Goal: Information Seeking & Learning: Learn about a topic

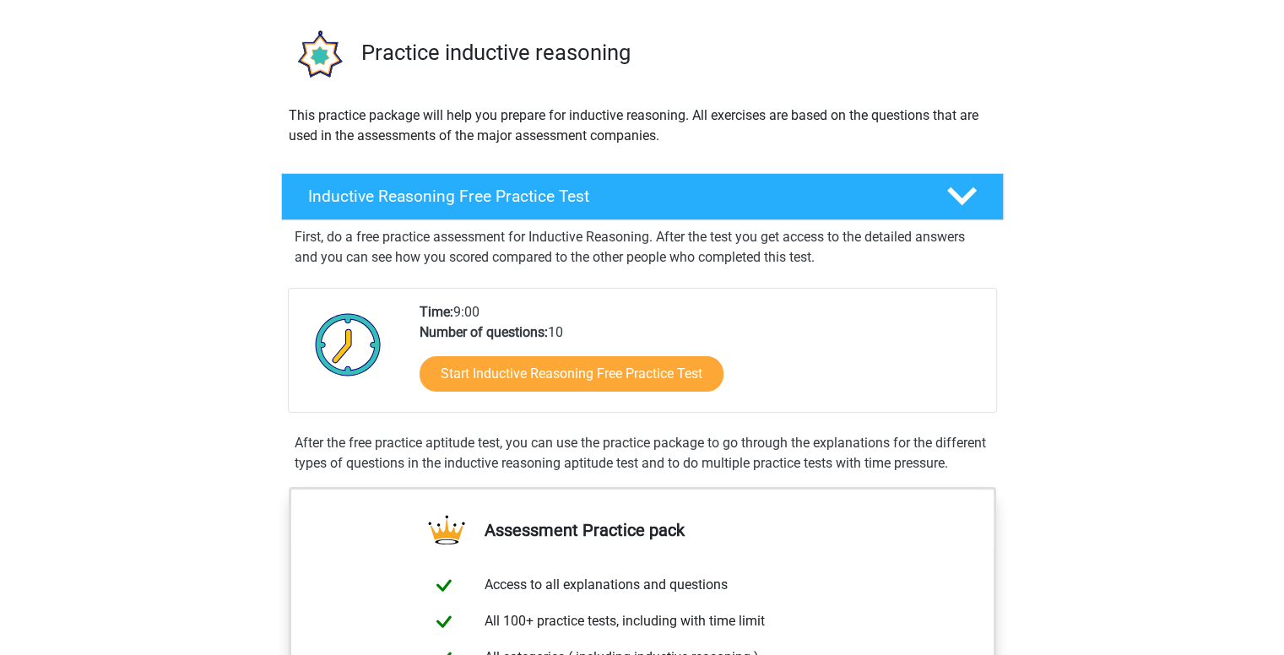
scroll to position [169, 0]
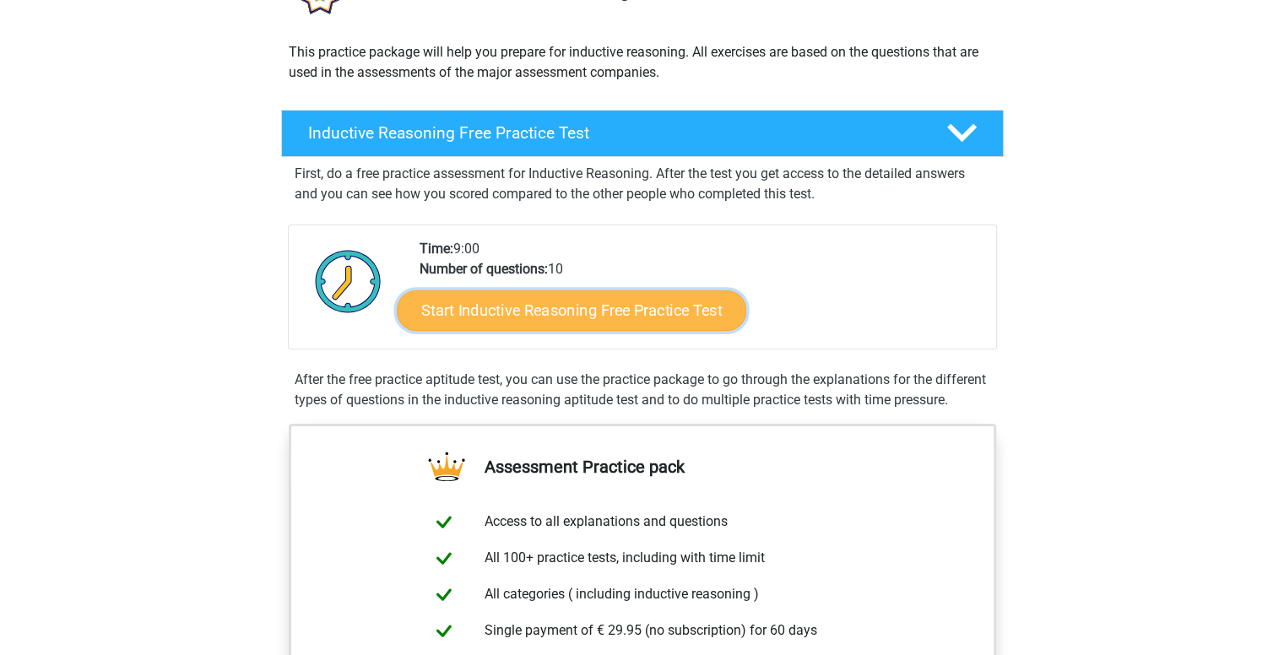
click at [662, 306] on link "Start Inductive Reasoning Free Practice Test" at bounding box center [571, 310] width 349 height 41
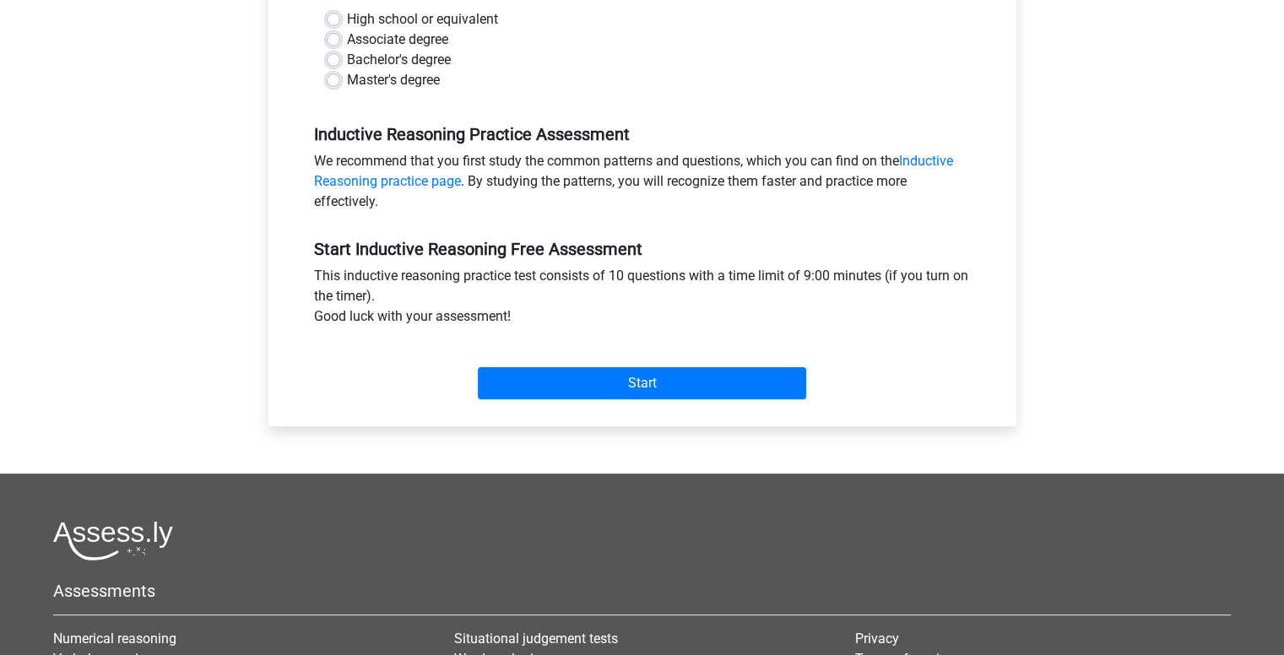
scroll to position [422, 0]
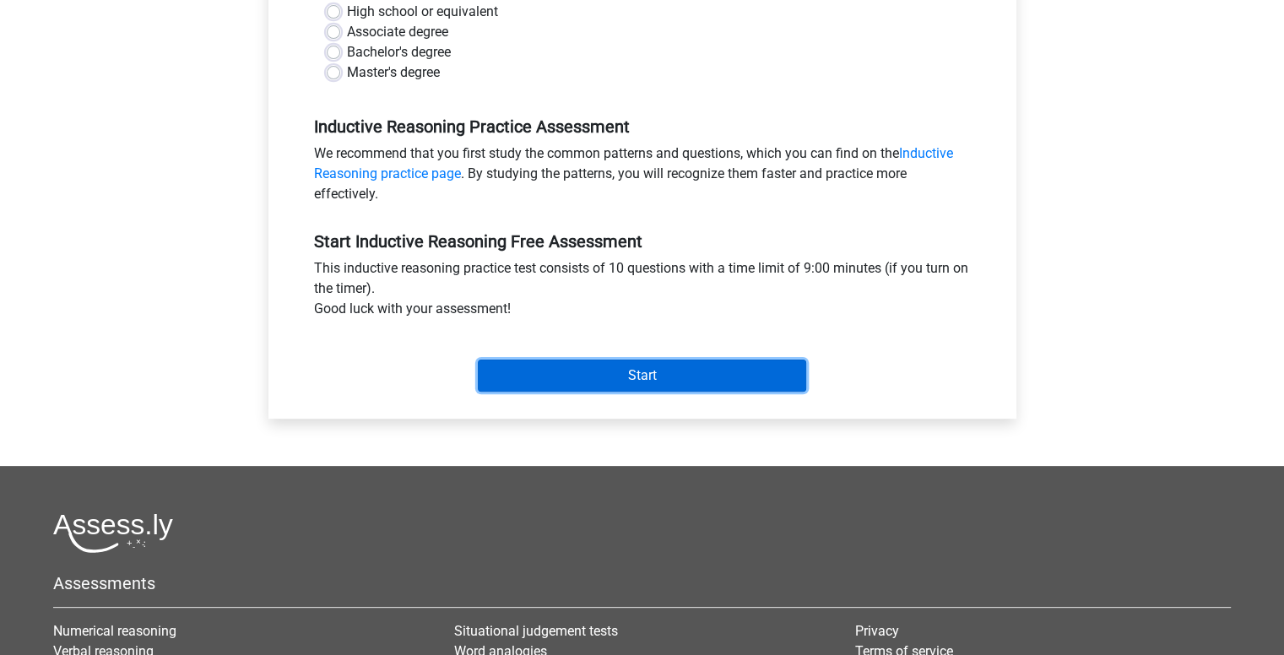
click at [652, 379] on input "Start" at bounding box center [642, 376] width 328 height 32
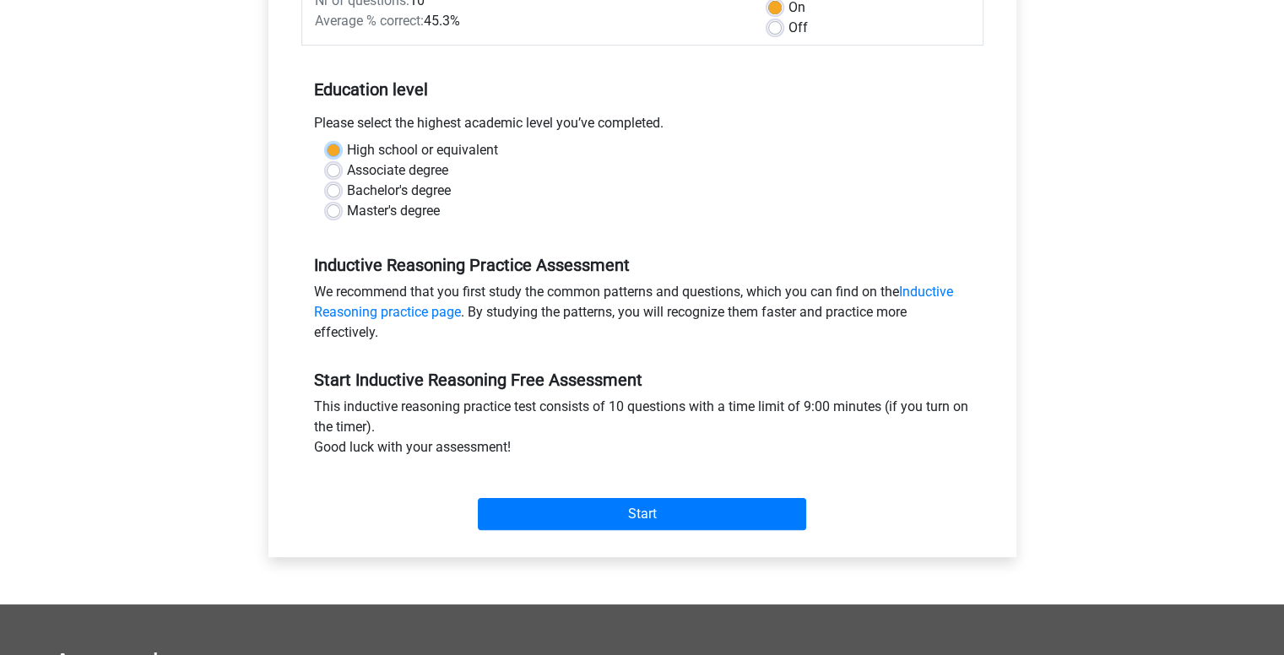
scroll to position [253, 0]
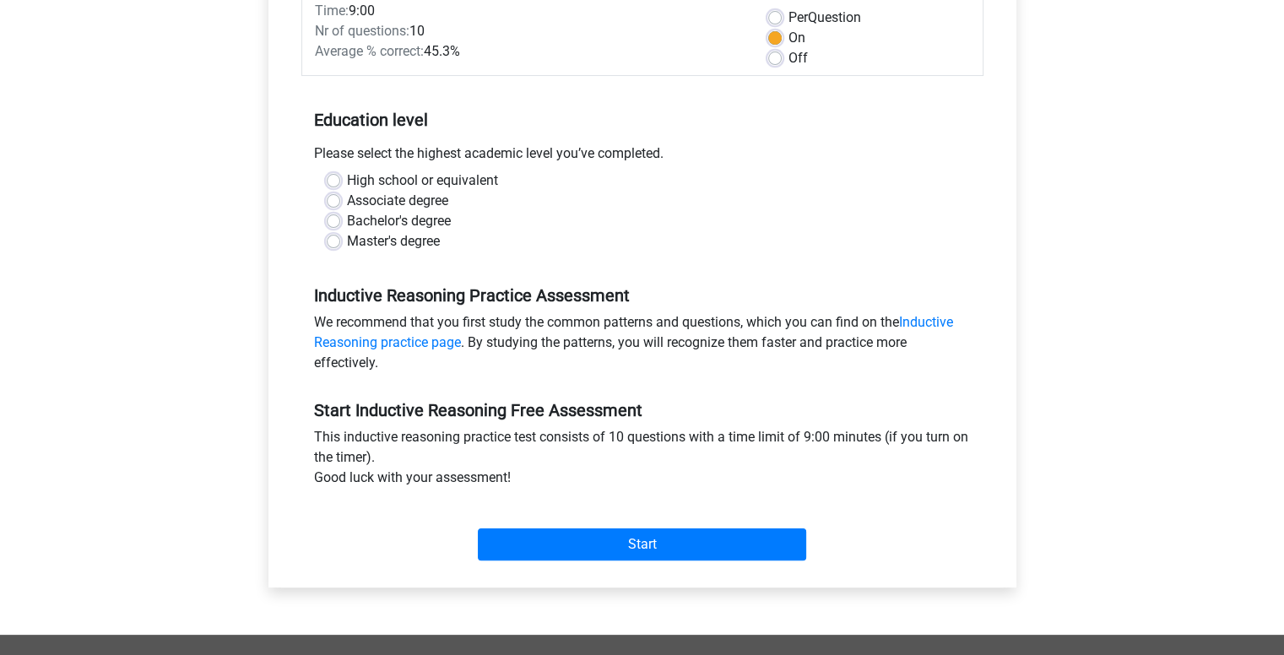
click at [496, 212] on div "Bachelor's degree" at bounding box center [642, 221] width 631 height 20
click at [421, 223] on label "Bachelor's degree" at bounding box center [399, 221] width 104 height 20
click at [340, 223] on input "Bachelor's degree" at bounding box center [334, 219] width 14 height 17
radio input "true"
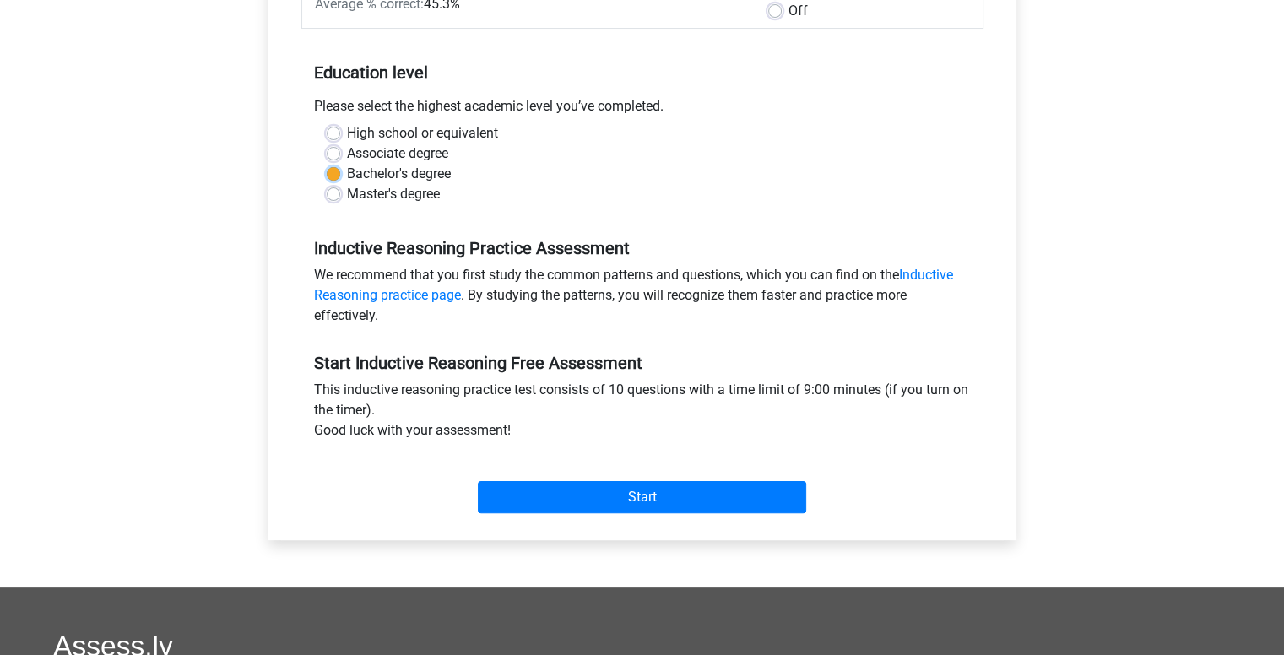
scroll to position [338, 0]
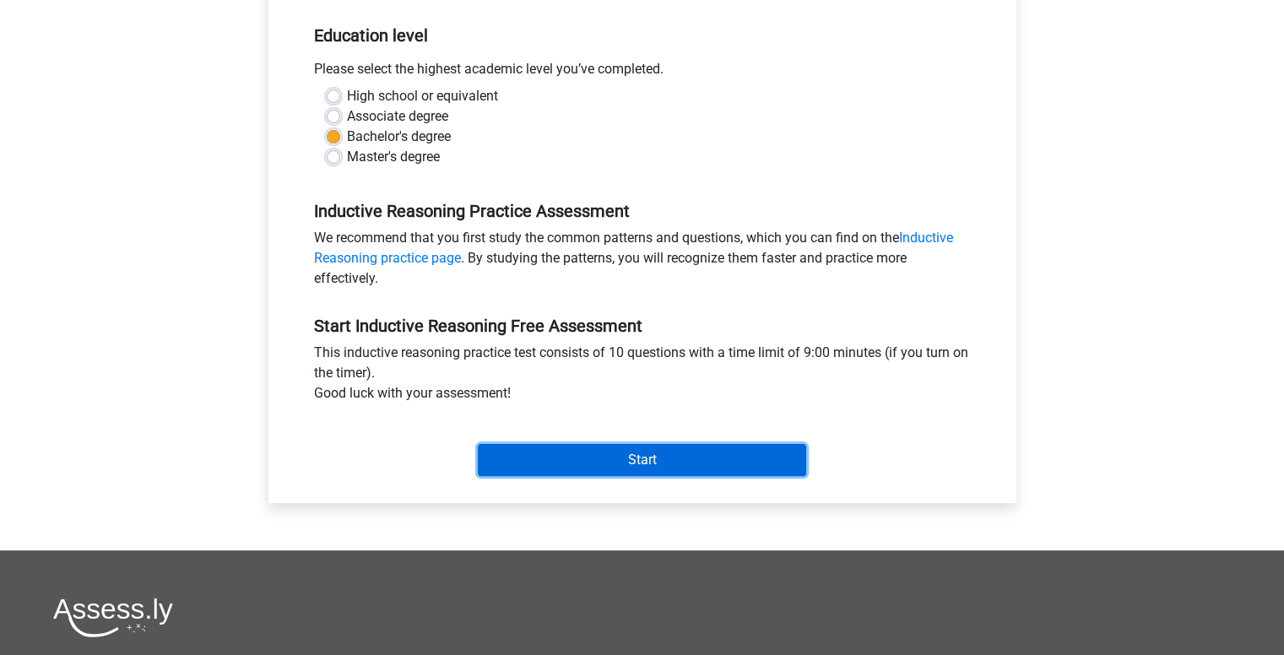
click at [721, 460] on input "Start" at bounding box center [642, 460] width 328 height 32
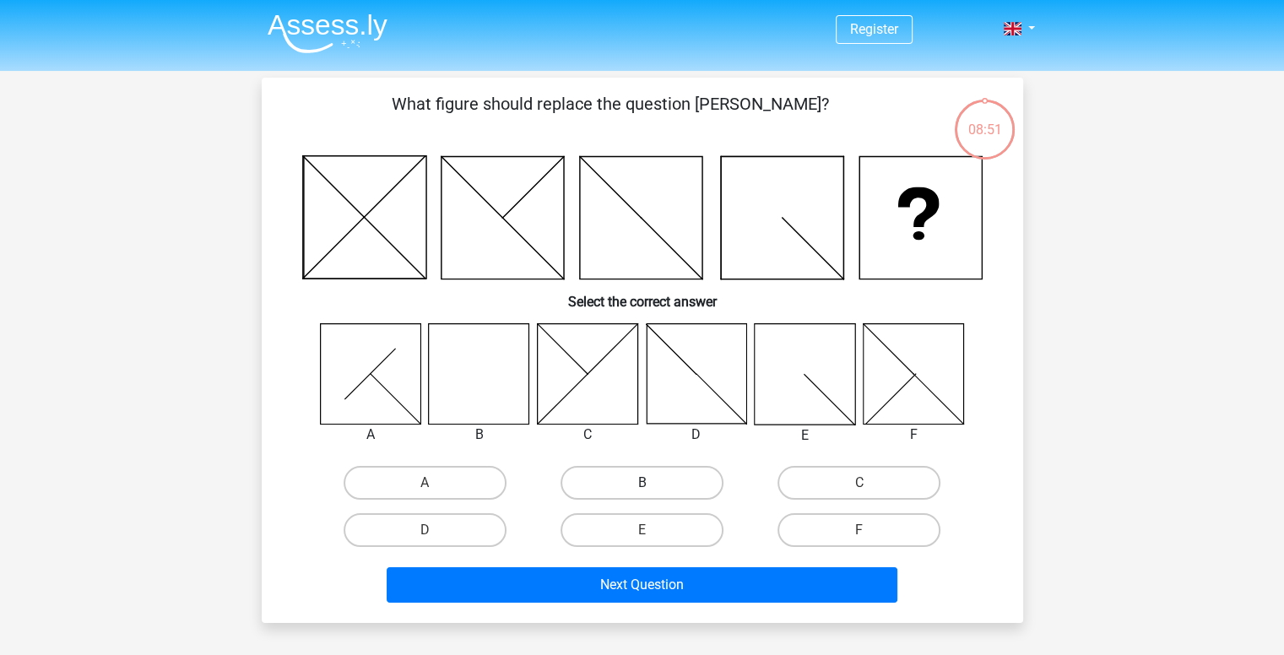
click at [605, 481] on label "B" at bounding box center [641, 483] width 163 height 34
click at [642, 483] on input "B" at bounding box center [647, 488] width 11 height 11
radio input "true"
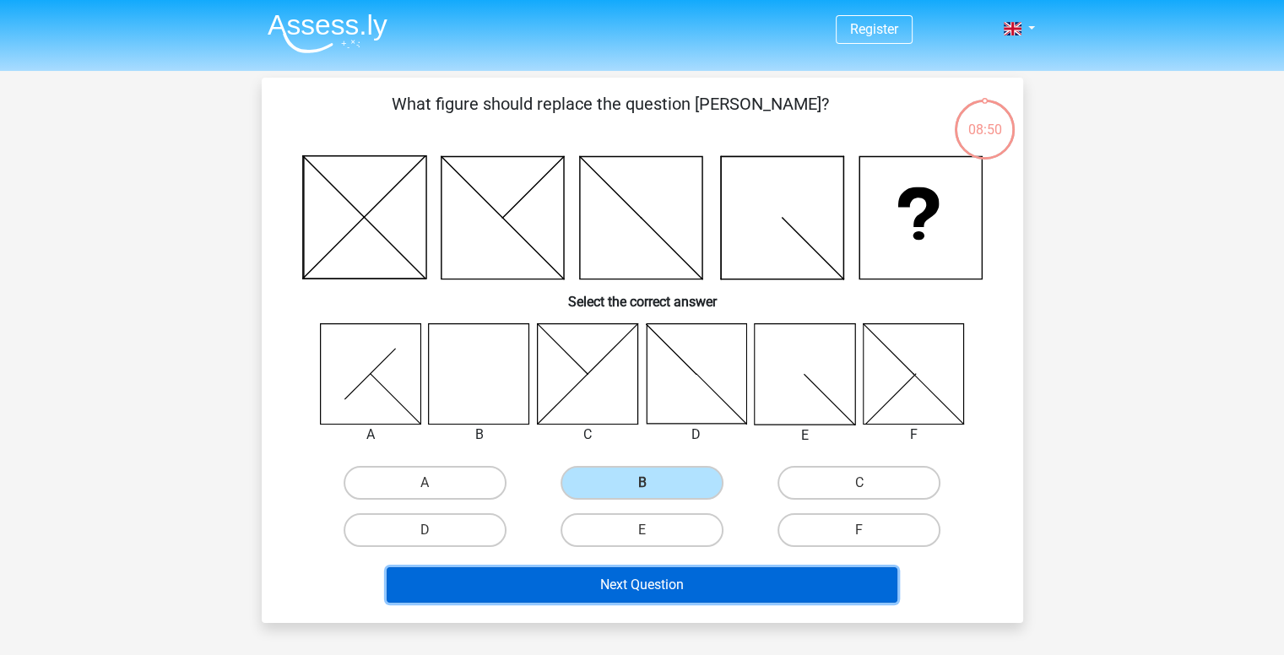
click at [723, 594] on button "Next Question" at bounding box center [642, 584] width 511 height 35
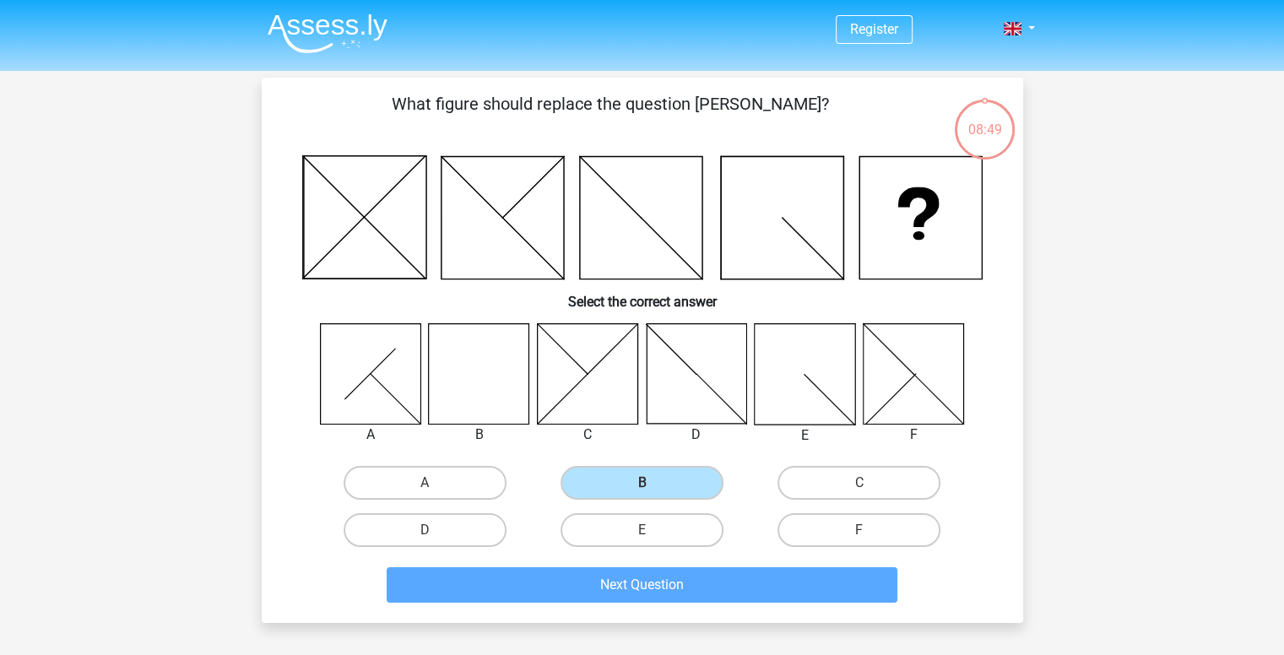
scroll to position [78, 0]
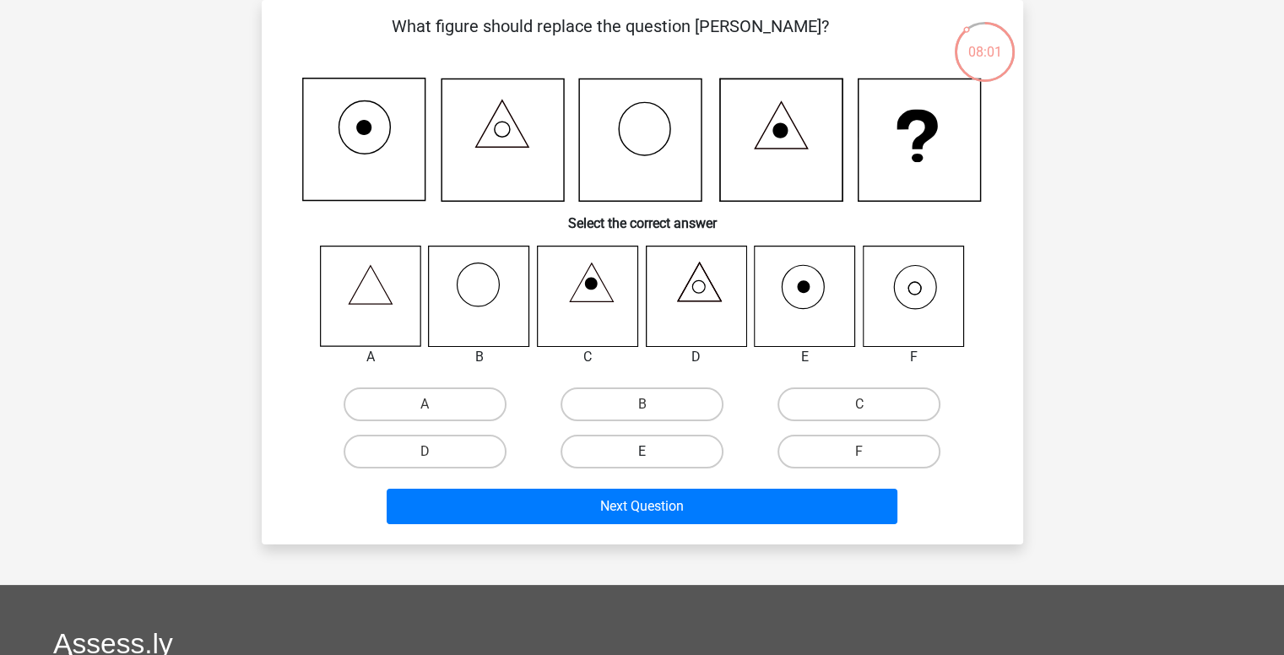
click at [666, 453] on label "E" at bounding box center [641, 452] width 163 height 34
click at [652, 453] on input "E" at bounding box center [647, 457] width 11 height 11
radio input "true"
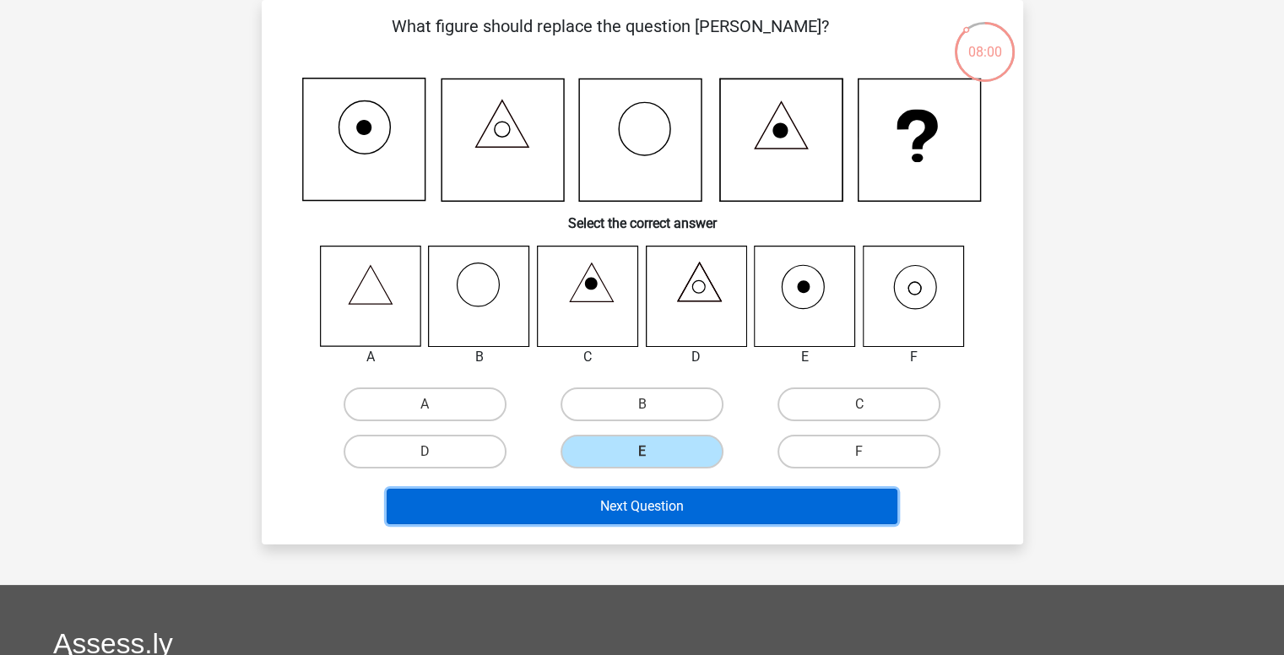
click at [672, 509] on button "Next Question" at bounding box center [642, 506] width 511 height 35
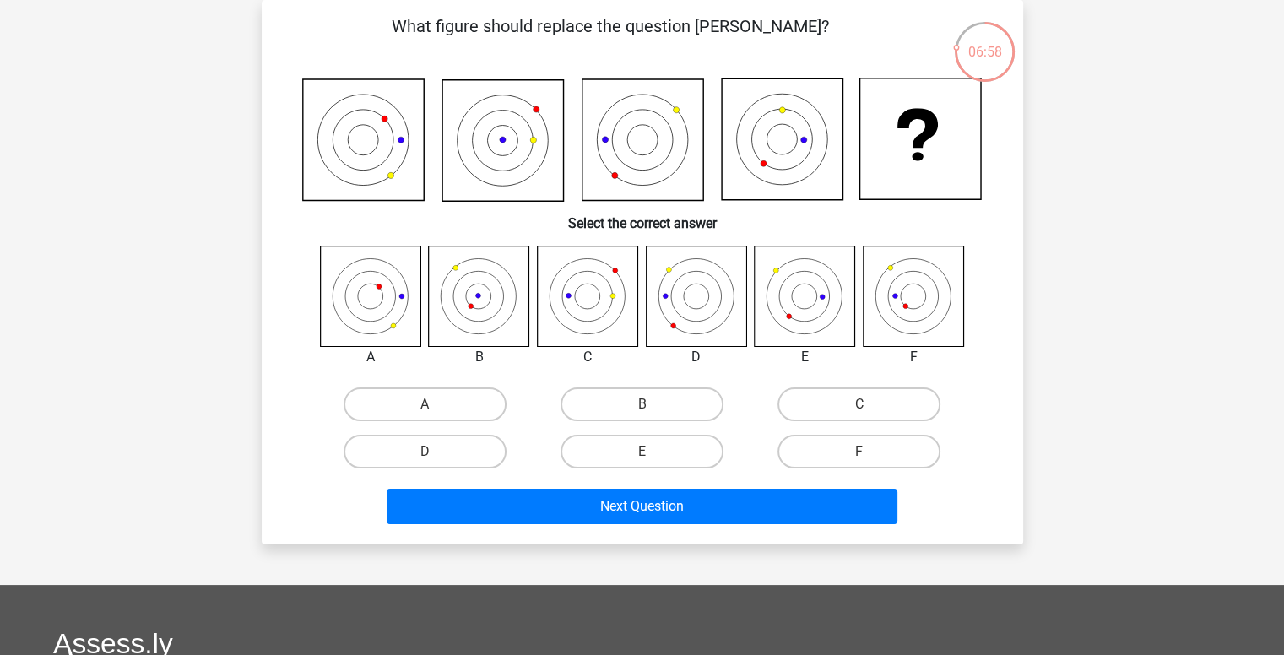
click at [682, 295] on icon at bounding box center [696, 296] width 100 height 100
click at [452, 459] on label "D" at bounding box center [425, 452] width 163 height 34
click at [436, 459] on input "D" at bounding box center [430, 457] width 11 height 11
radio input "true"
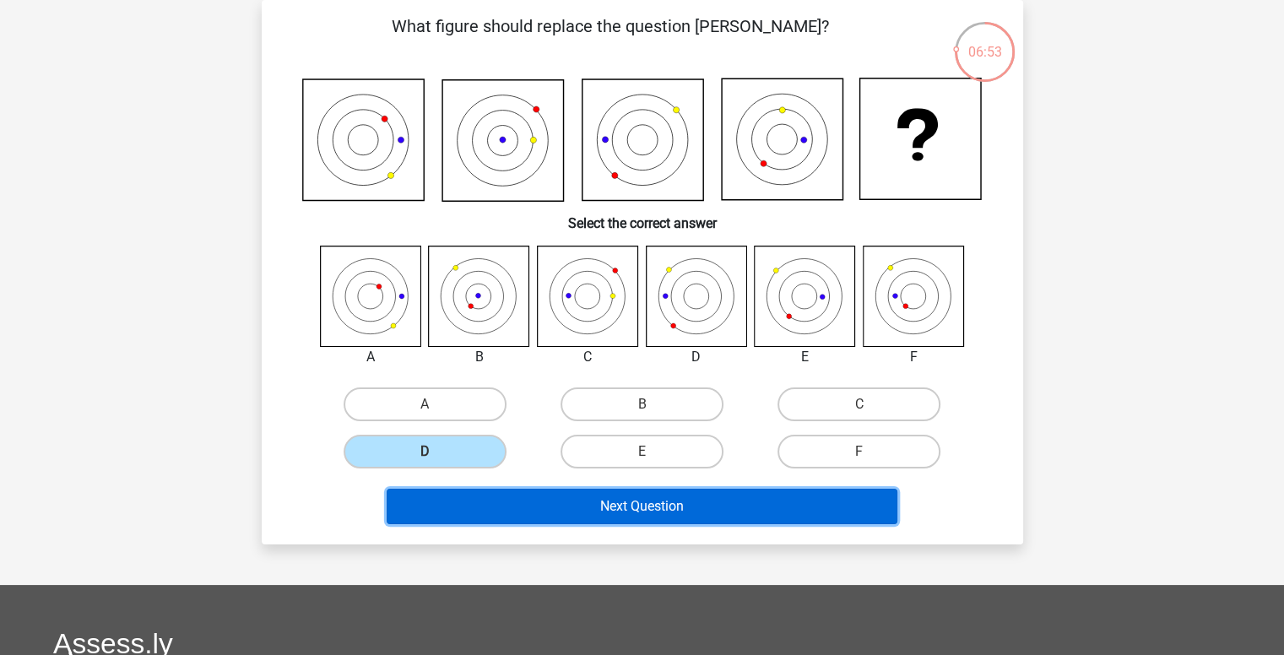
click at [604, 504] on button "Next Question" at bounding box center [642, 506] width 511 height 35
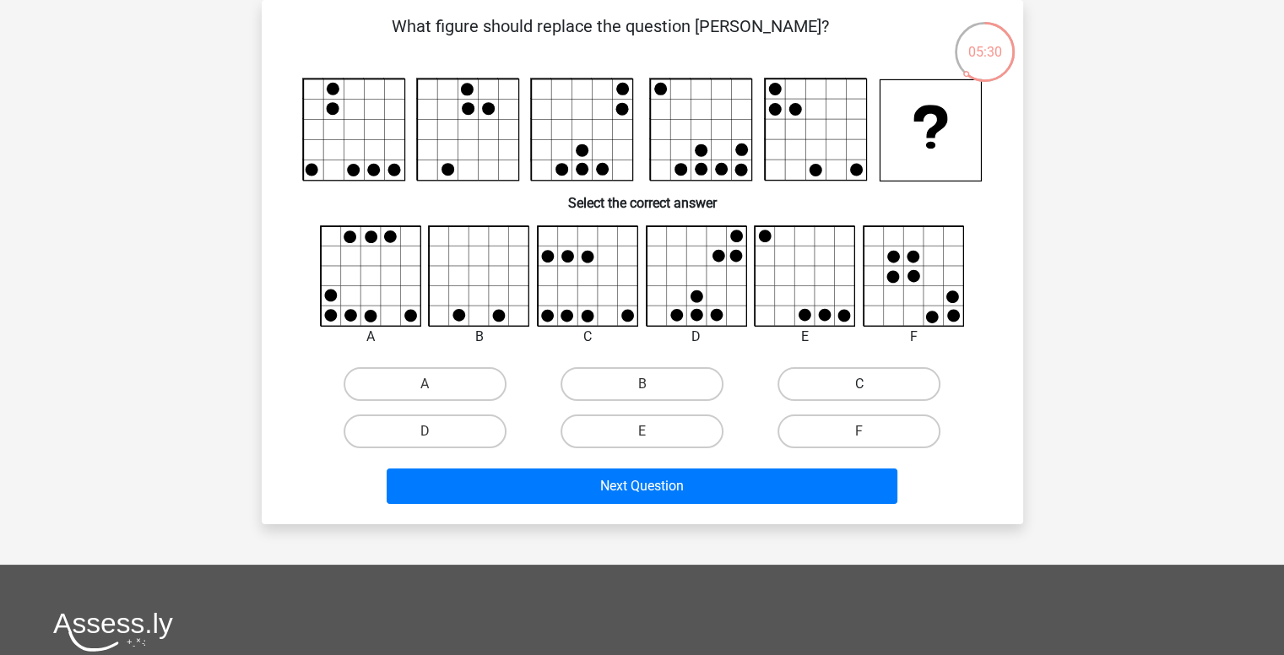
click at [805, 386] on label "C" at bounding box center [858, 384] width 163 height 34
click at [859, 386] on input "C" at bounding box center [864, 389] width 11 height 11
radio input "true"
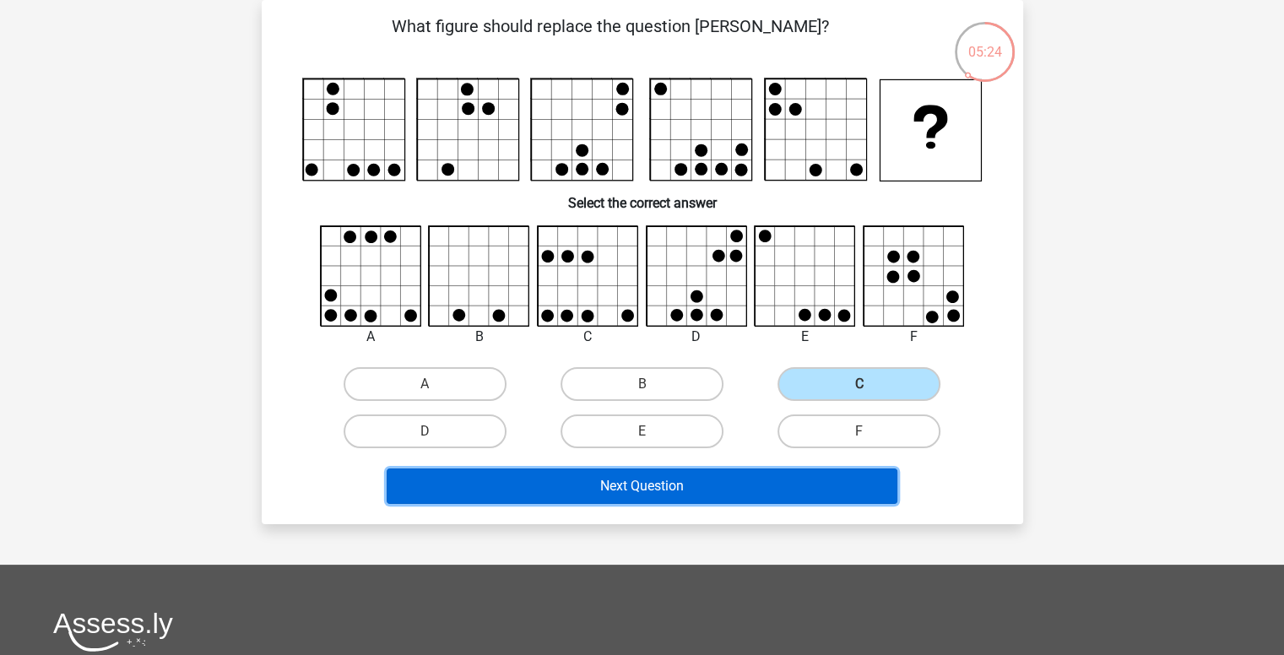
click at [745, 493] on button "Next Question" at bounding box center [642, 485] width 511 height 35
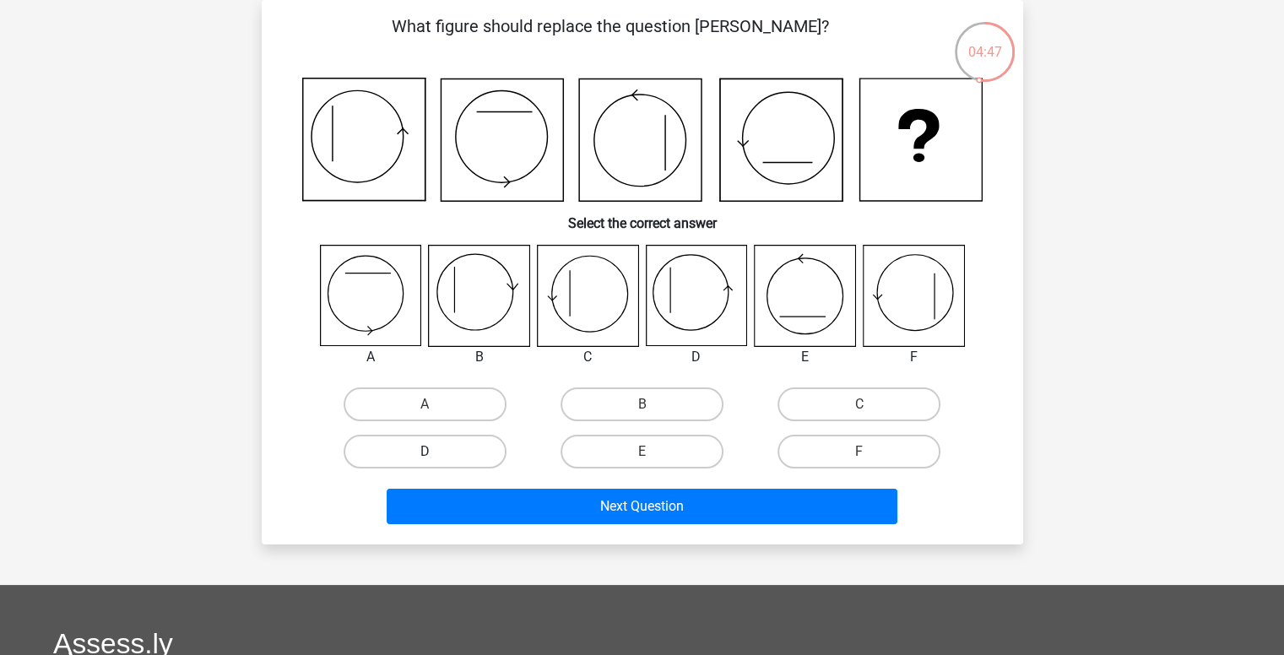
drag, startPoint x: 463, startPoint y: 452, endPoint x: 490, endPoint y: 462, distance: 28.6
click at [464, 452] on label "D" at bounding box center [425, 452] width 163 height 34
click at [436, 452] on input "D" at bounding box center [430, 457] width 11 height 11
radio input "true"
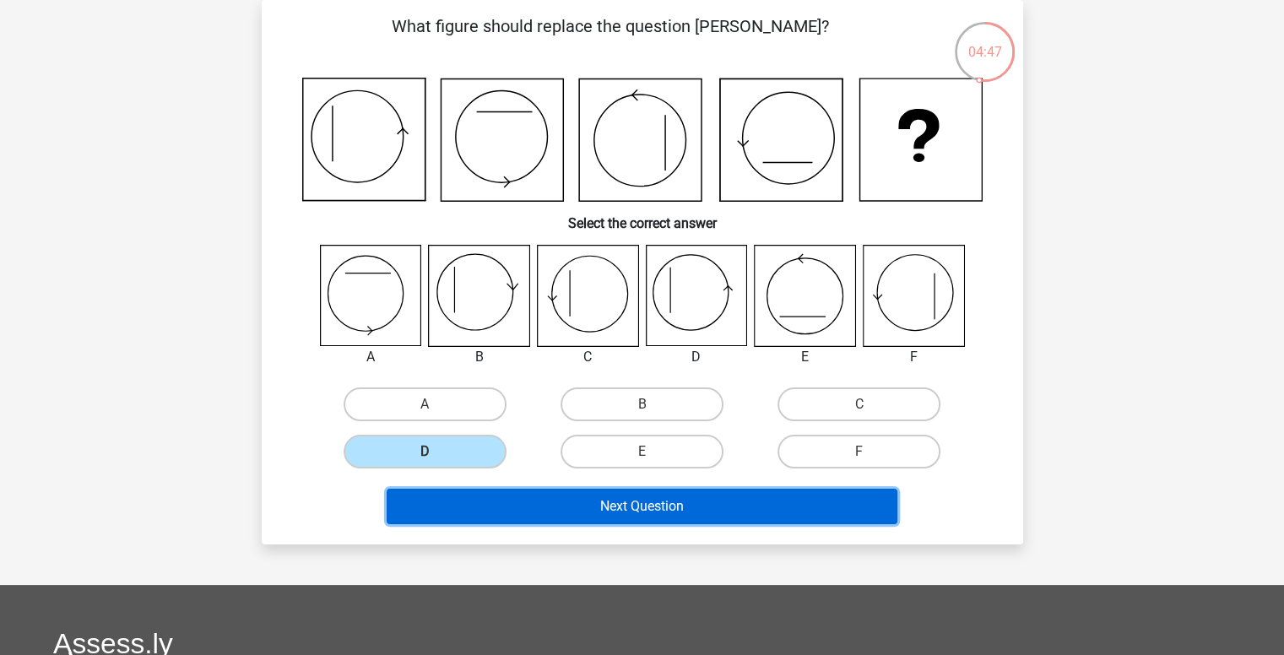
click at [585, 501] on button "Next Question" at bounding box center [642, 506] width 511 height 35
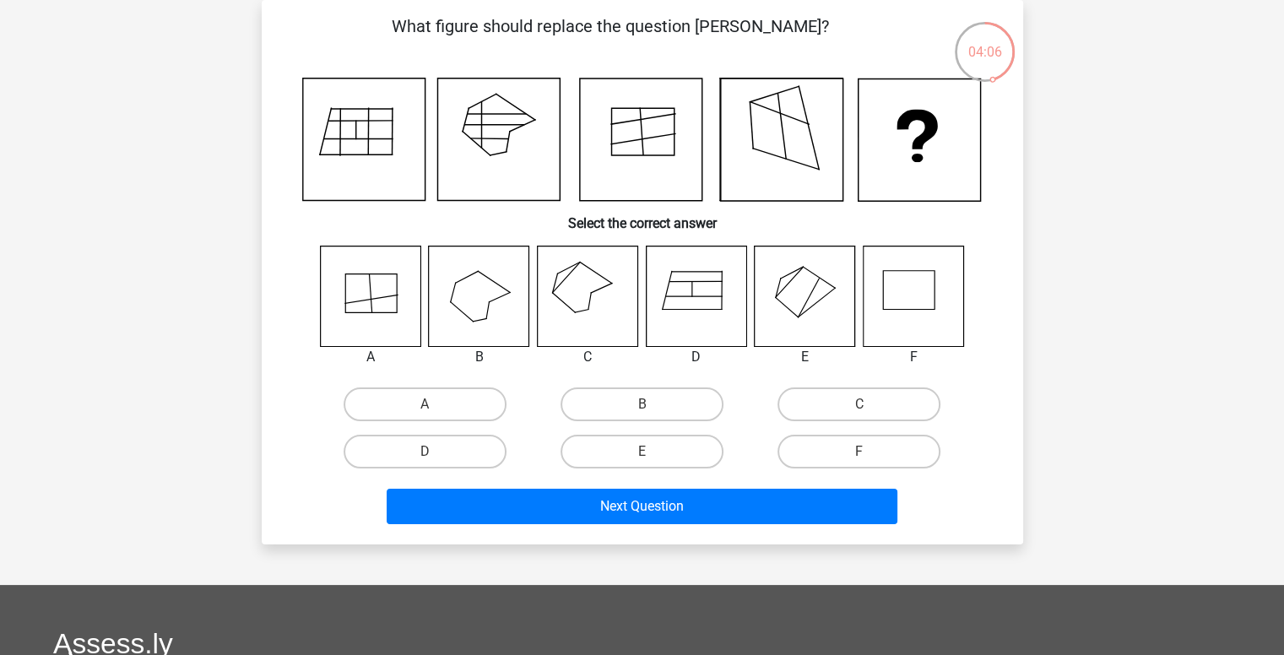
click at [901, 296] on icon at bounding box center [913, 296] width 100 height 100
click at [485, 447] on label "D" at bounding box center [425, 452] width 163 height 34
click at [436, 452] on input "D" at bounding box center [430, 457] width 11 height 11
radio input "true"
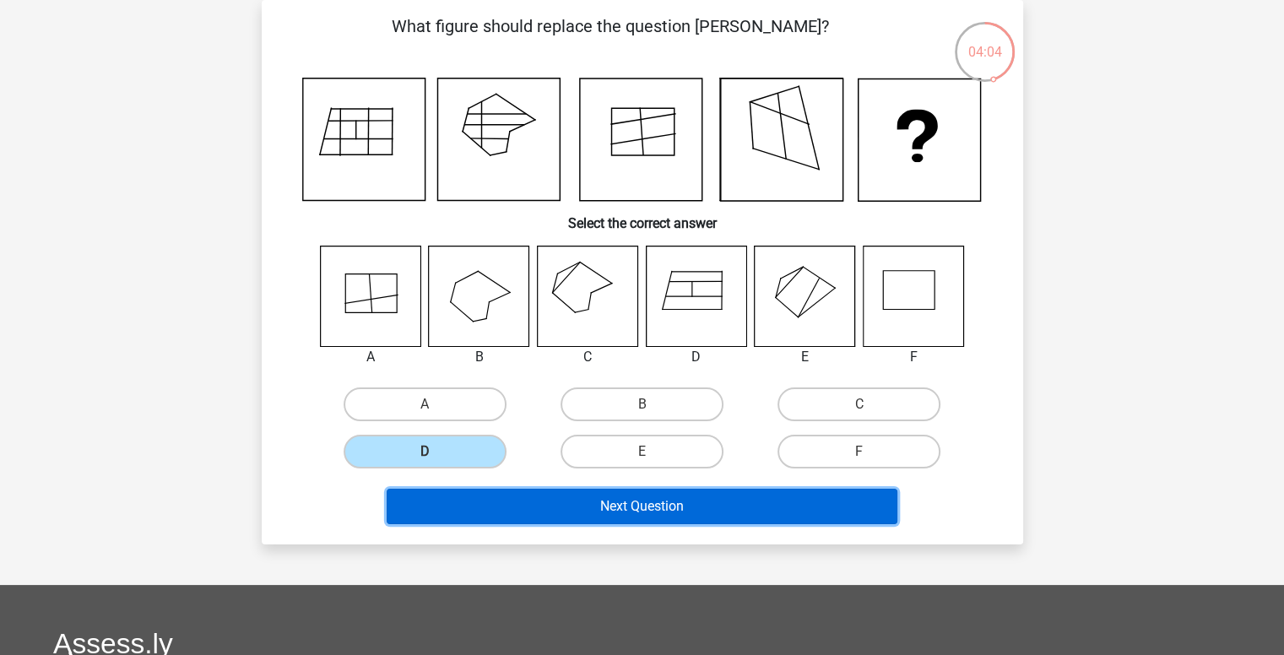
click at [557, 516] on button "Next Question" at bounding box center [642, 506] width 511 height 35
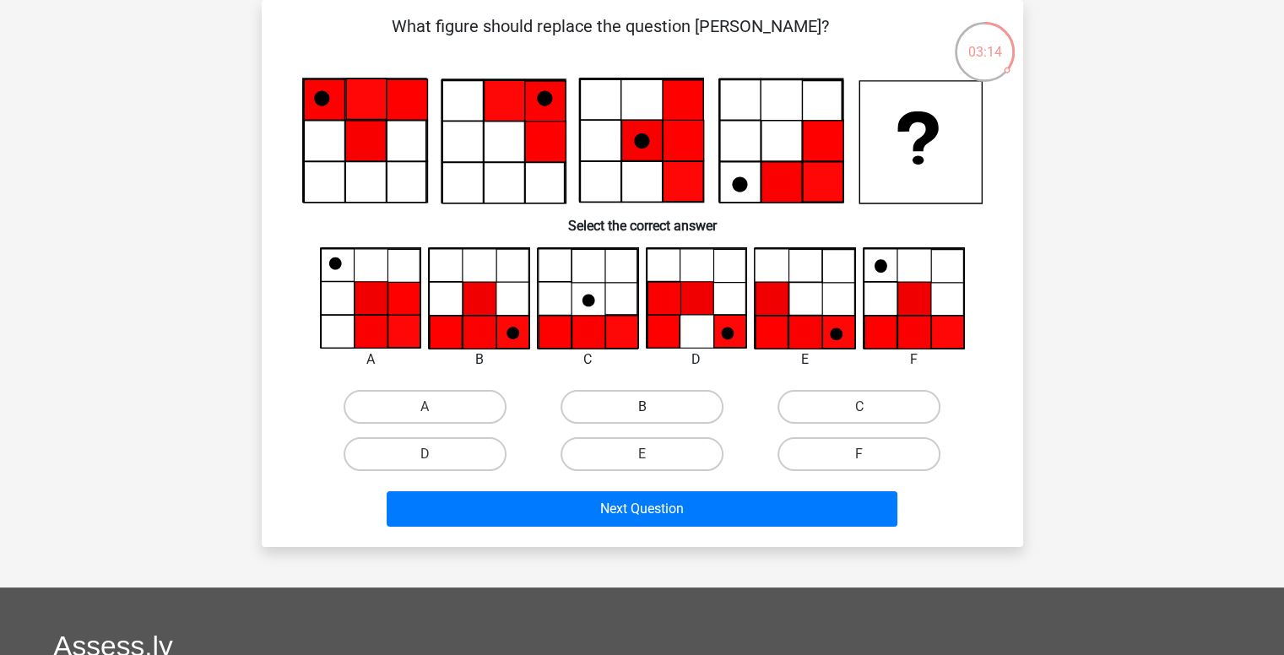
click at [643, 402] on div "B" at bounding box center [641, 406] width 217 height 47
click at [685, 410] on label "B" at bounding box center [641, 407] width 163 height 34
click at [652, 410] on input "B" at bounding box center [647, 412] width 11 height 11
radio input "true"
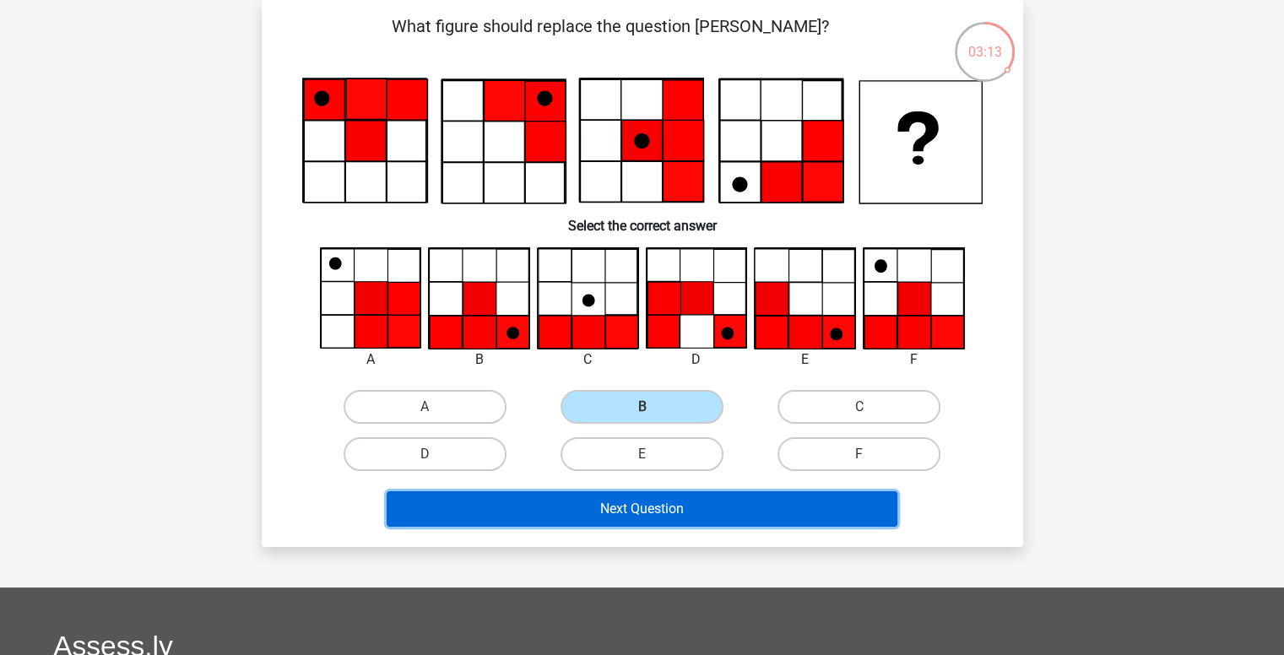
click at [705, 501] on button "Next Question" at bounding box center [642, 508] width 511 height 35
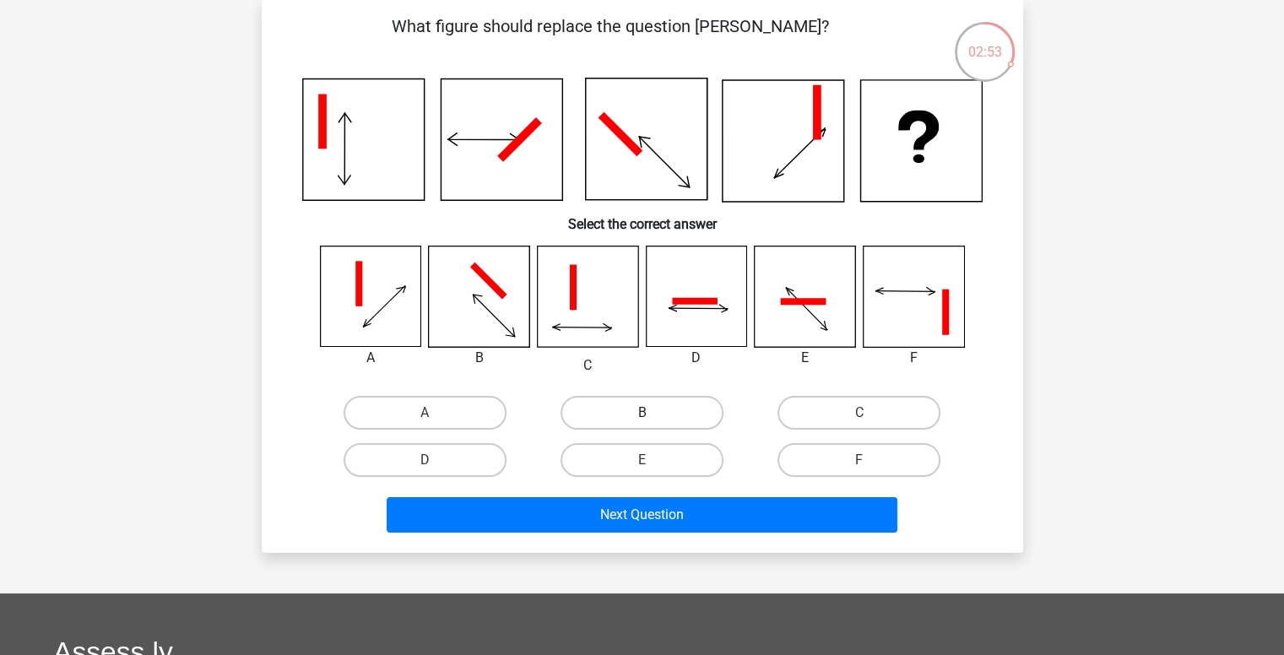
click at [578, 411] on label "B" at bounding box center [641, 413] width 163 height 34
click at [642, 413] on input "B" at bounding box center [647, 418] width 11 height 11
radio input "true"
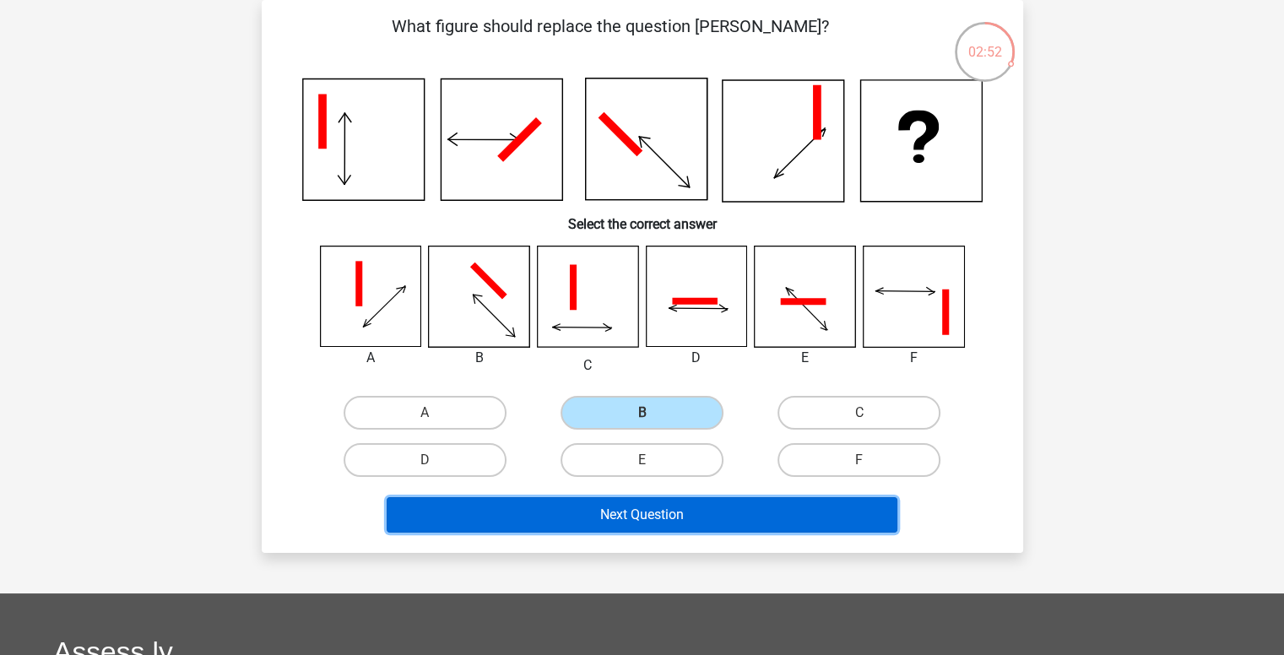
click at [605, 515] on button "Next Question" at bounding box center [642, 514] width 511 height 35
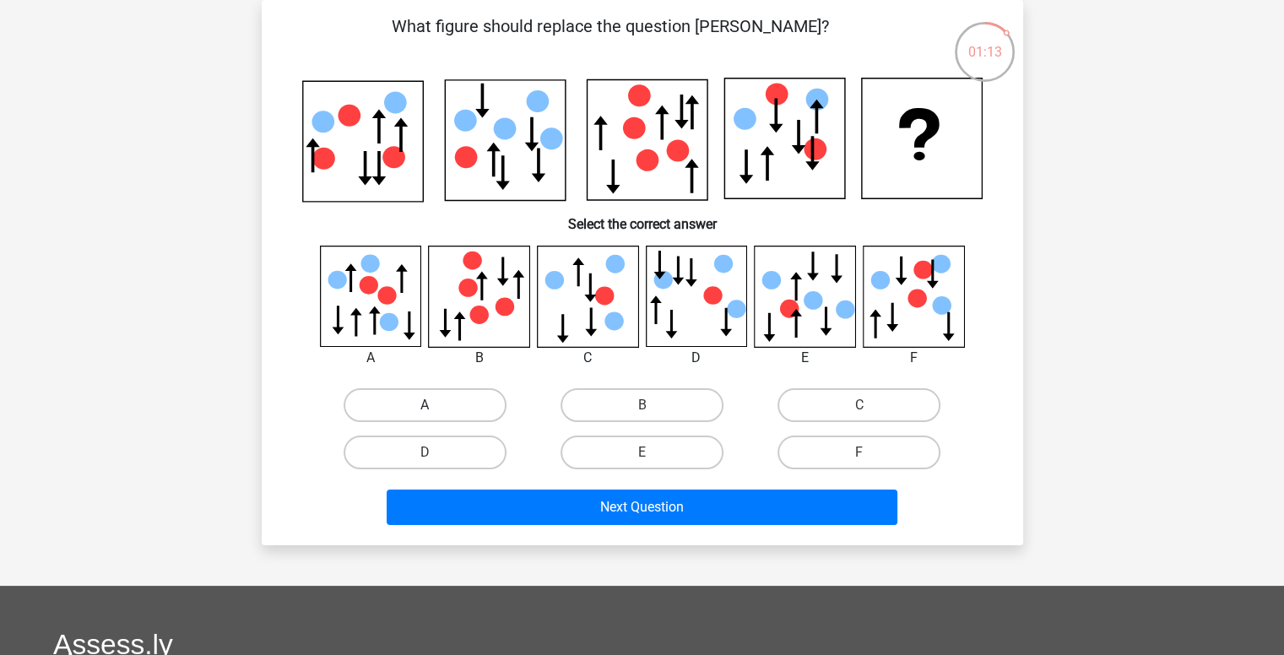
click at [448, 399] on label "A" at bounding box center [425, 405] width 163 height 34
click at [436, 405] on input "A" at bounding box center [430, 410] width 11 height 11
radio input "true"
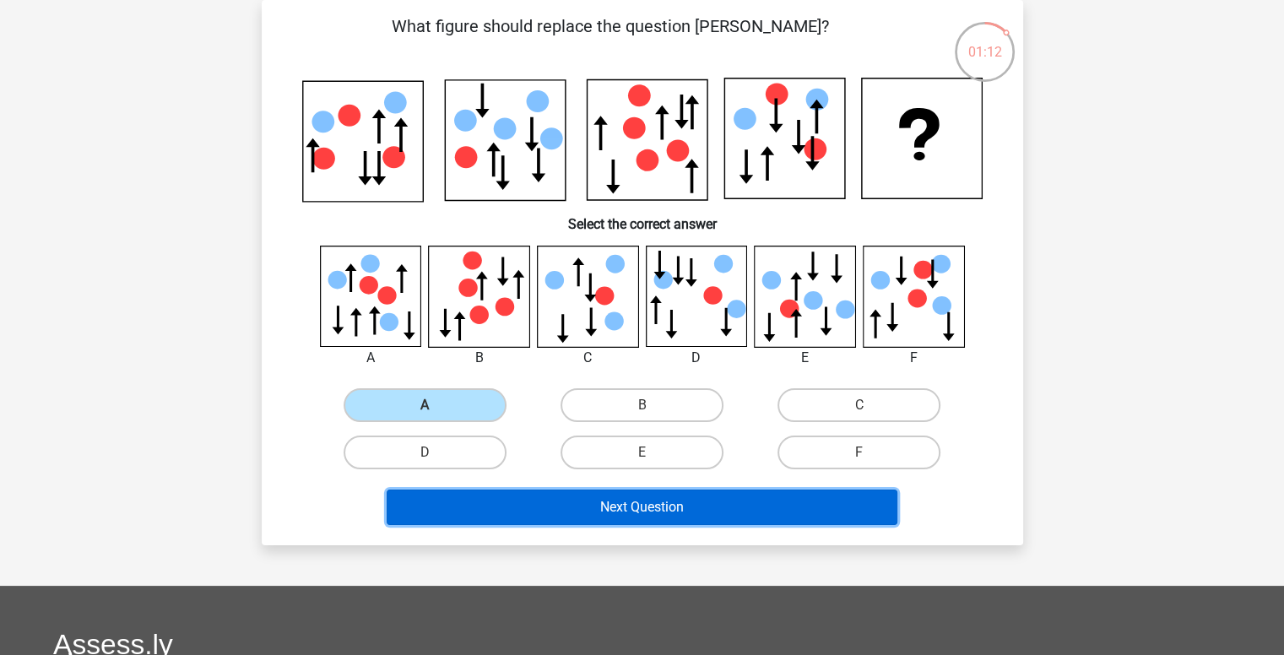
click at [582, 501] on button "Next Question" at bounding box center [642, 507] width 511 height 35
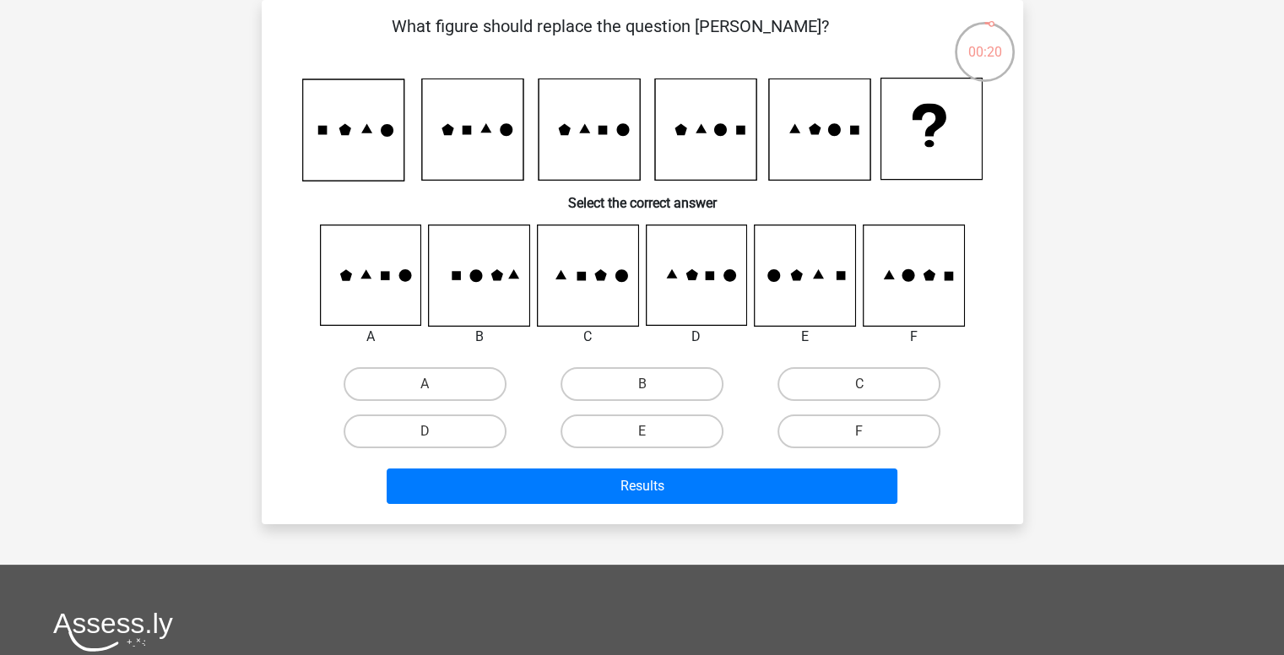
click at [598, 300] on icon at bounding box center [587, 275] width 100 height 100
click at [832, 389] on label "C" at bounding box center [858, 384] width 163 height 34
click at [859, 389] on input "C" at bounding box center [864, 389] width 11 height 11
radio input "true"
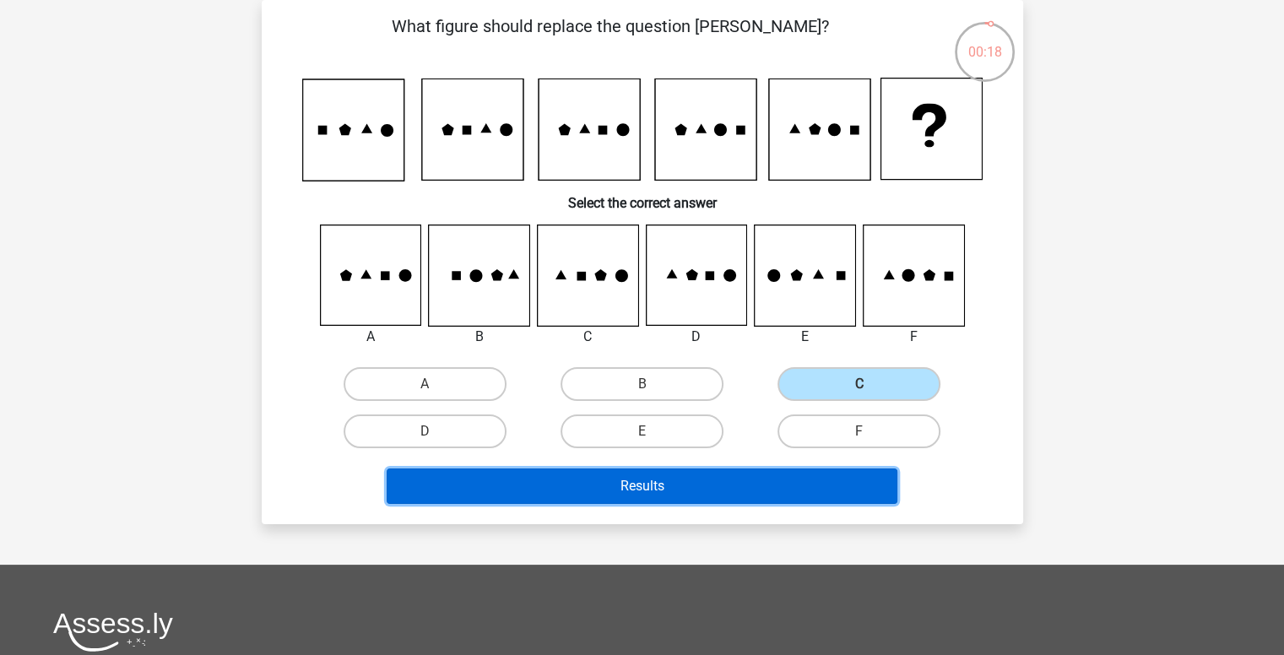
click at [799, 481] on button "Results" at bounding box center [642, 485] width 511 height 35
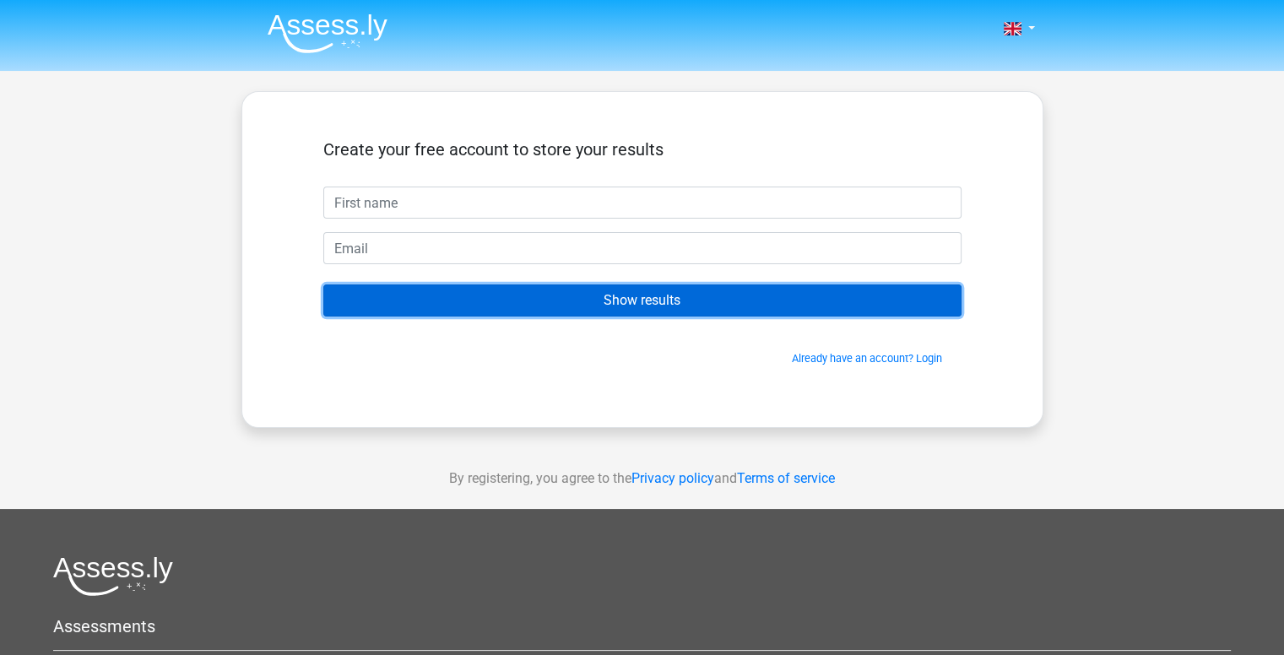
click at [770, 297] on input "Show results" at bounding box center [642, 300] width 638 height 32
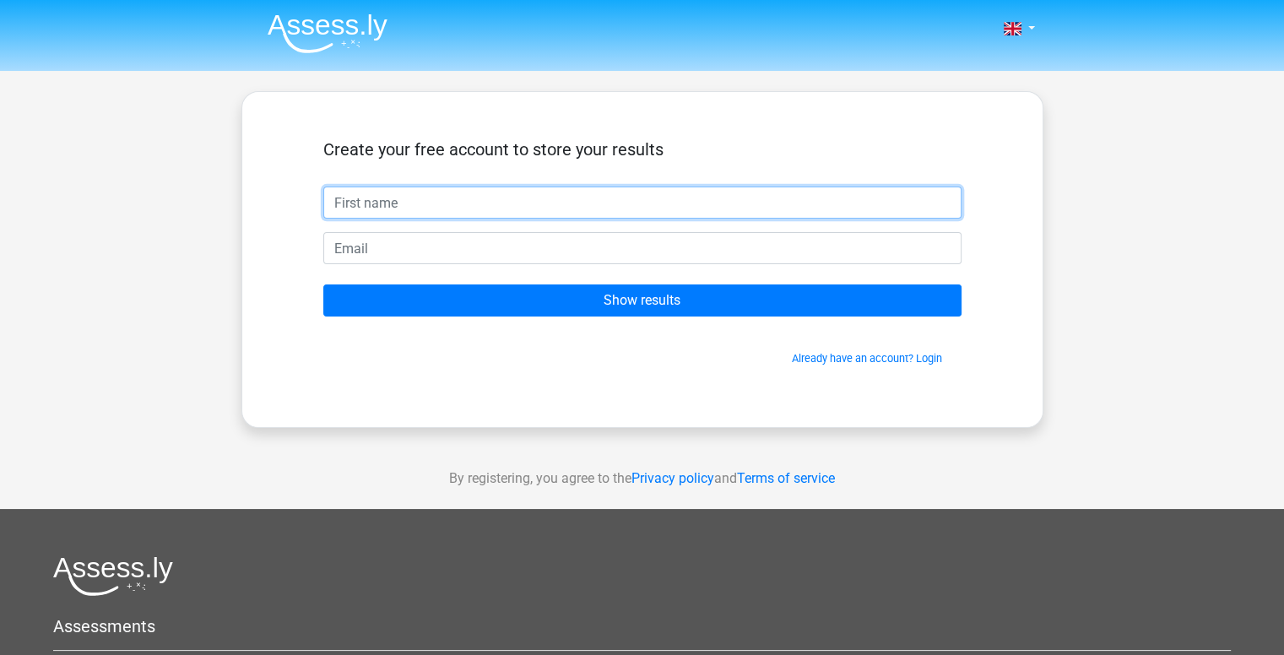
click at [739, 208] on input "text" at bounding box center [642, 203] width 638 height 32
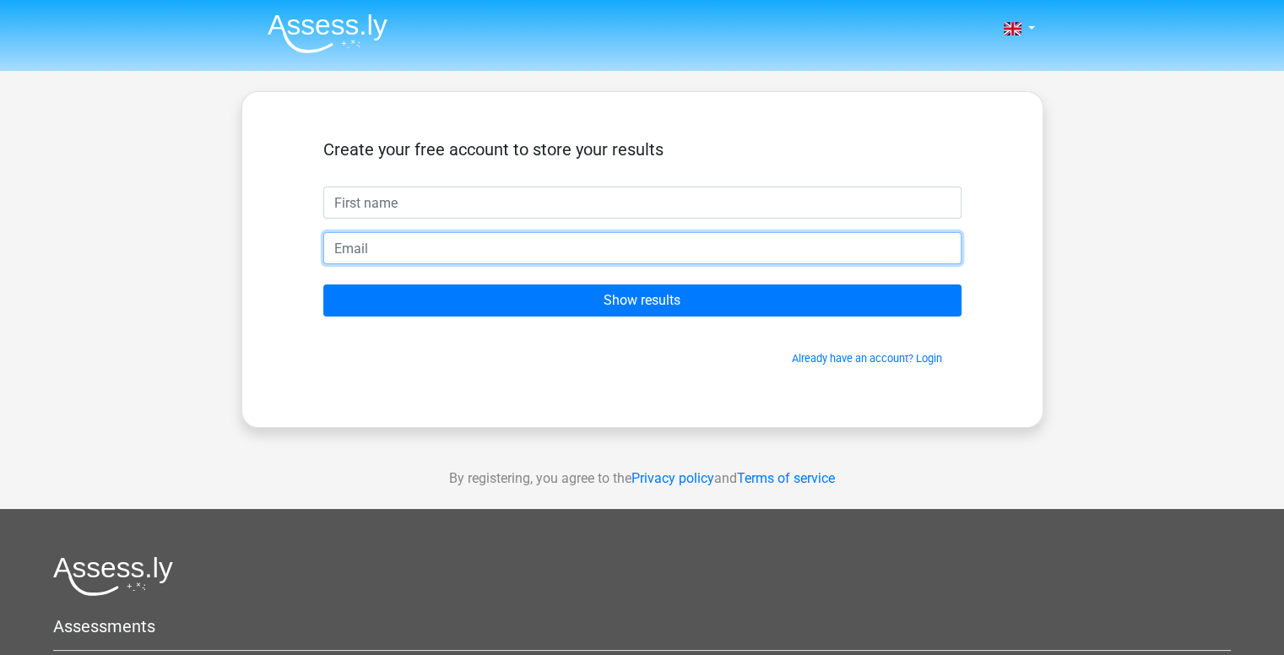
click at [768, 244] on input "email" at bounding box center [642, 248] width 638 height 32
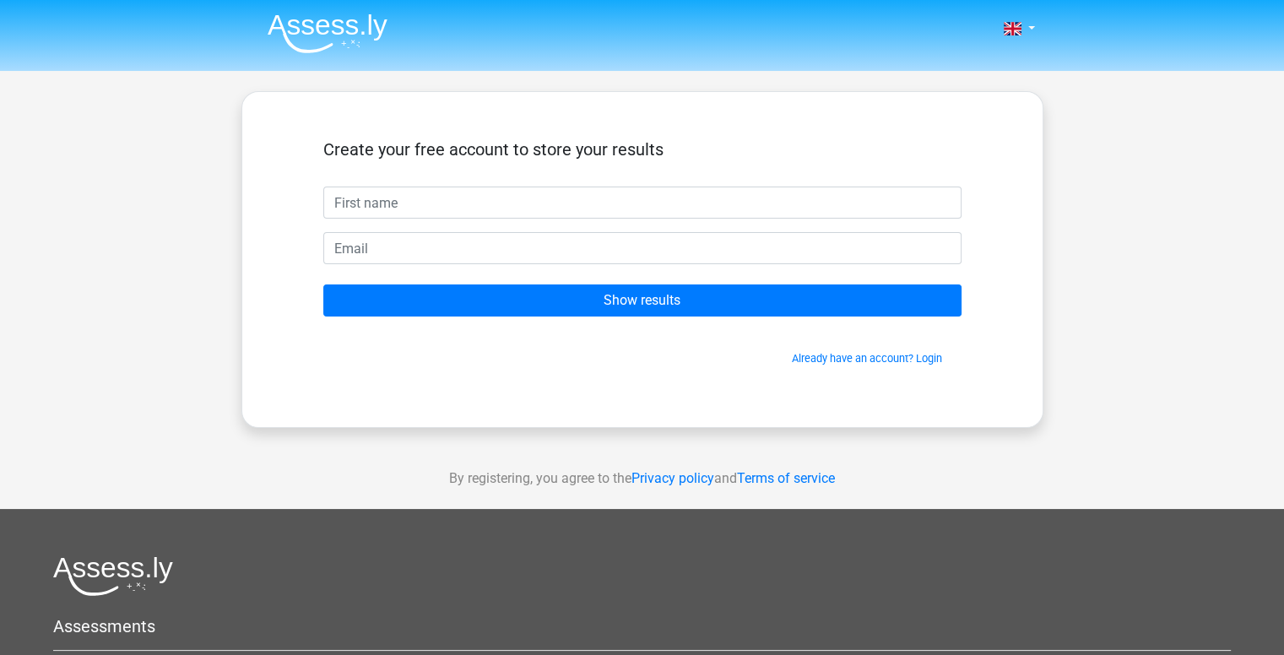
click at [763, 220] on form "Create your free account to store your results Show results Already have an acc…" at bounding box center [642, 252] width 638 height 227
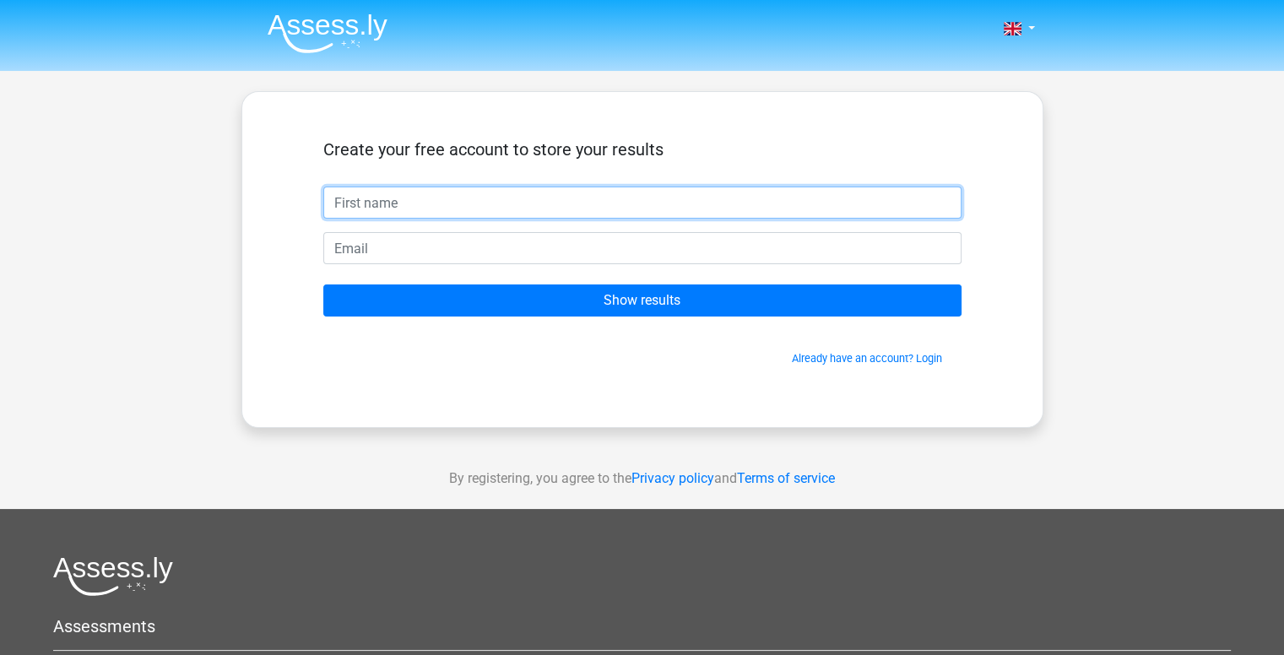
click at [764, 212] on input "text" at bounding box center [642, 203] width 638 height 32
type input "A"
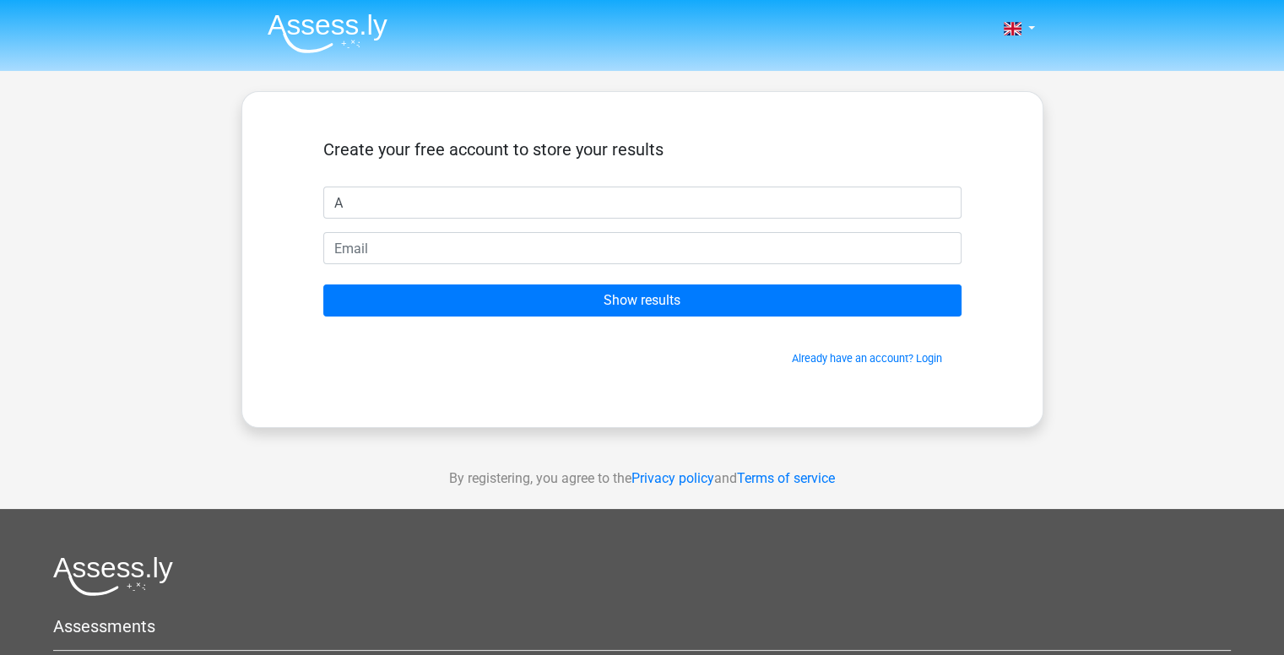
click at [739, 273] on form "Create your free account to store your results A Show results Already have an a…" at bounding box center [642, 252] width 638 height 227
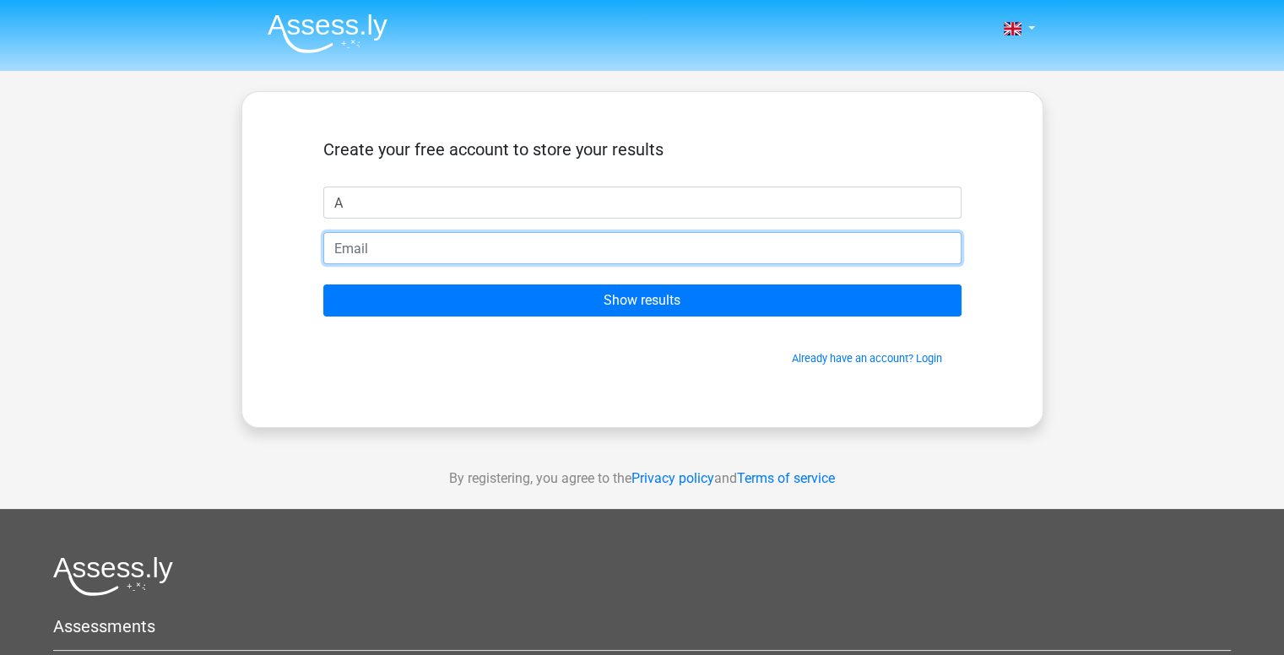
click at [741, 252] on input "email" at bounding box center [642, 248] width 638 height 32
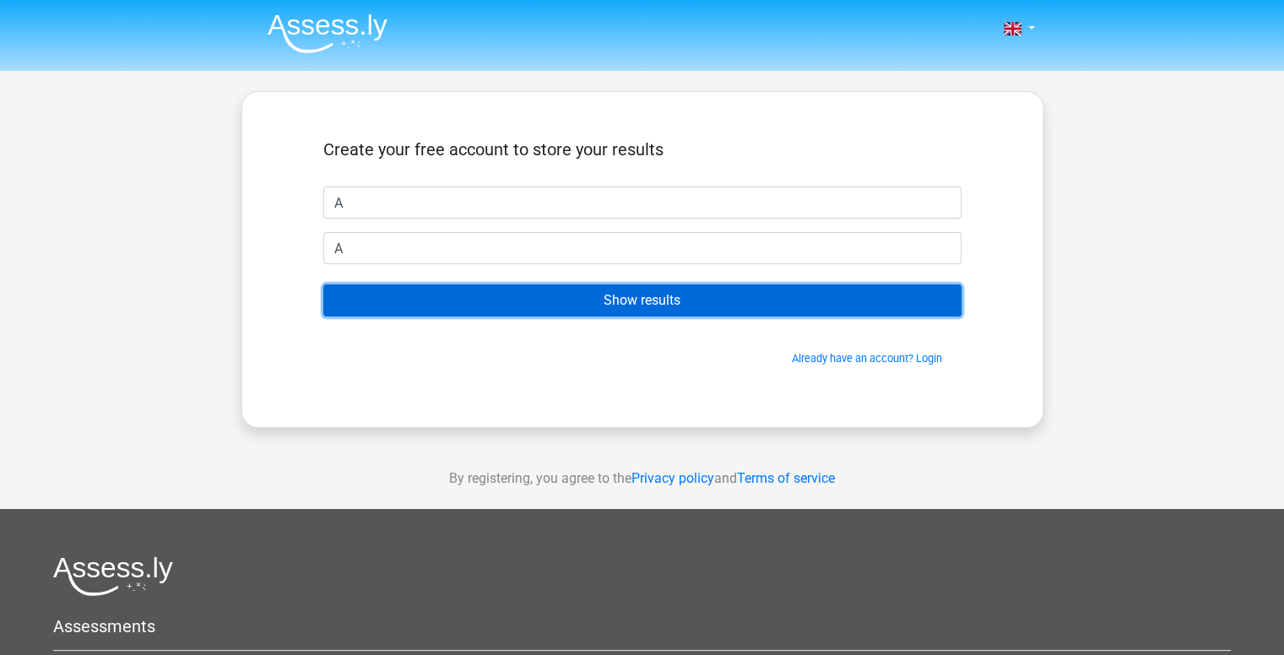
click at [705, 299] on input "Show results" at bounding box center [642, 300] width 638 height 32
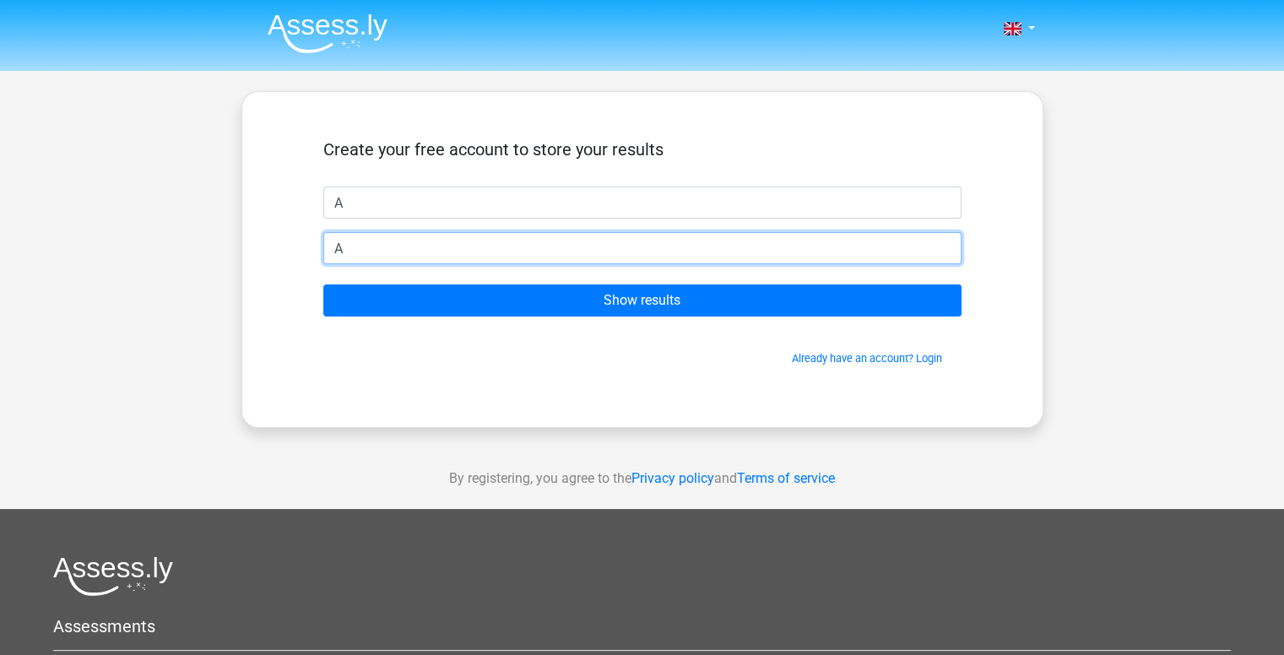
click at [781, 256] on input "A" at bounding box center [642, 248] width 638 height 32
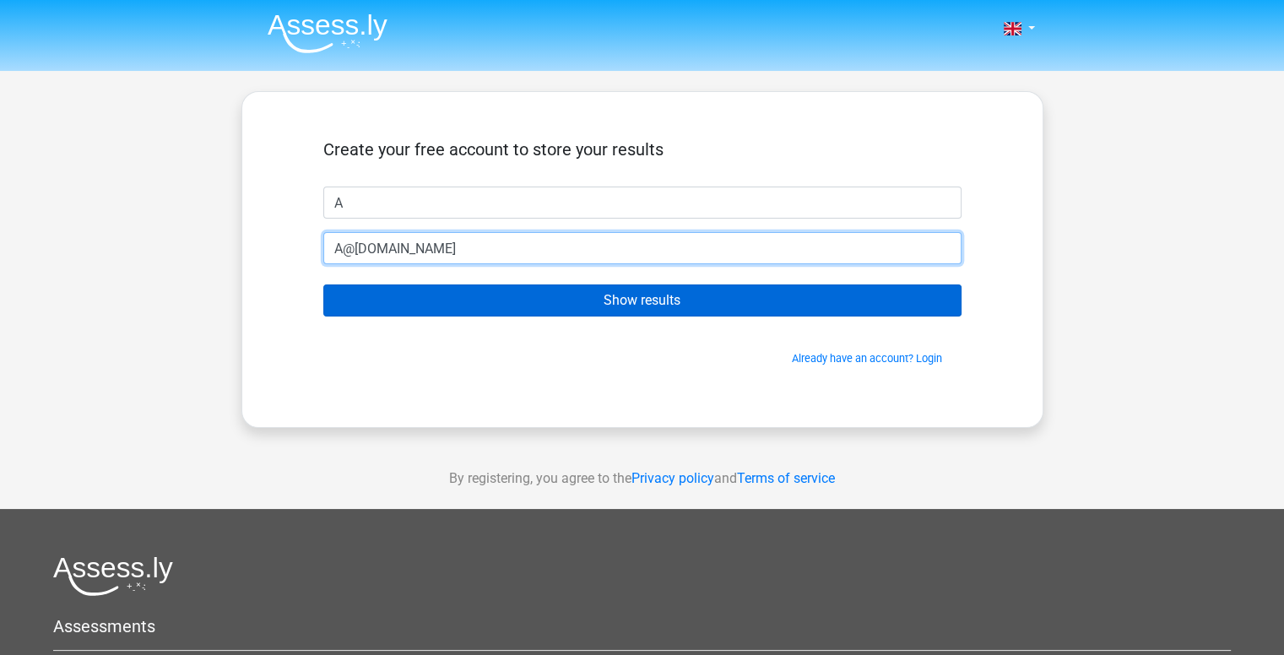
type input "A@GMAIL.COM"
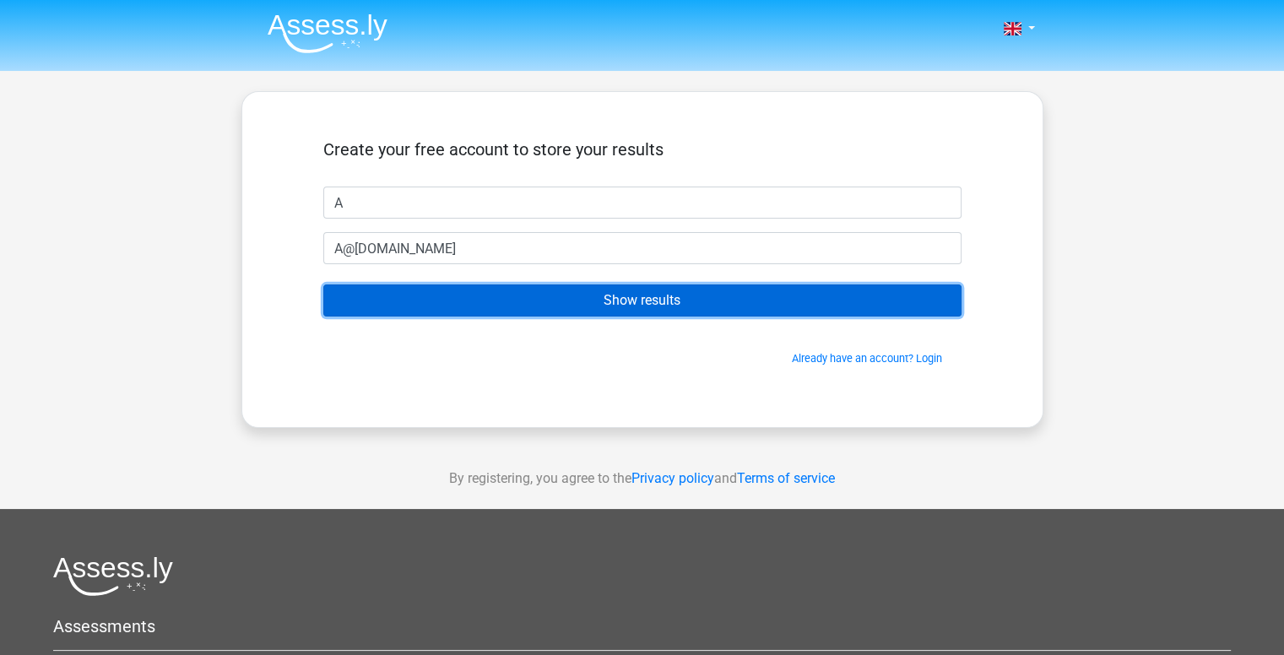
click at [743, 307] on input "Show results" at bounding box center [642, 300] width 638 height 32
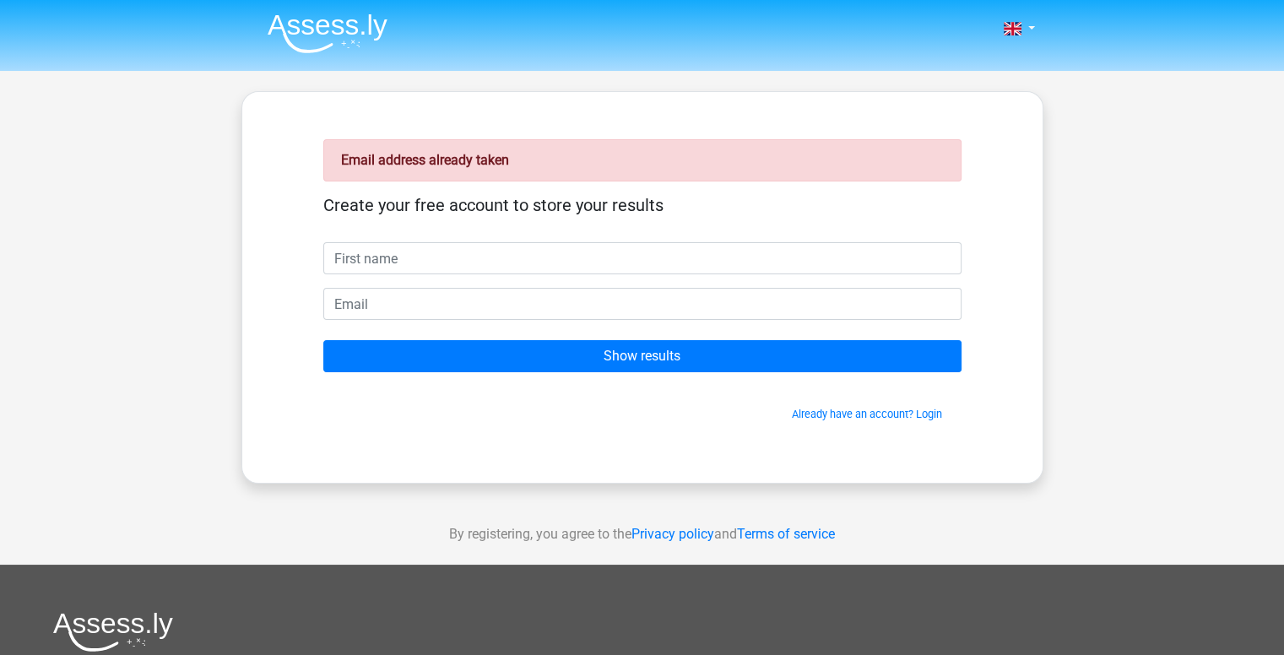
drag, startPoint x: 717, startPoint y: 265, endPoint x: 732, endPoint y: 262, distance: 14.7
click at [728, 264] on input "text" at bounding box center [642, 258] width 638 height 32
click at [736, 250] on input "text" at bounding box center [642, 258] width 638 height 32
